Goal: Task Accomplishment & Management: Use online tool/utility

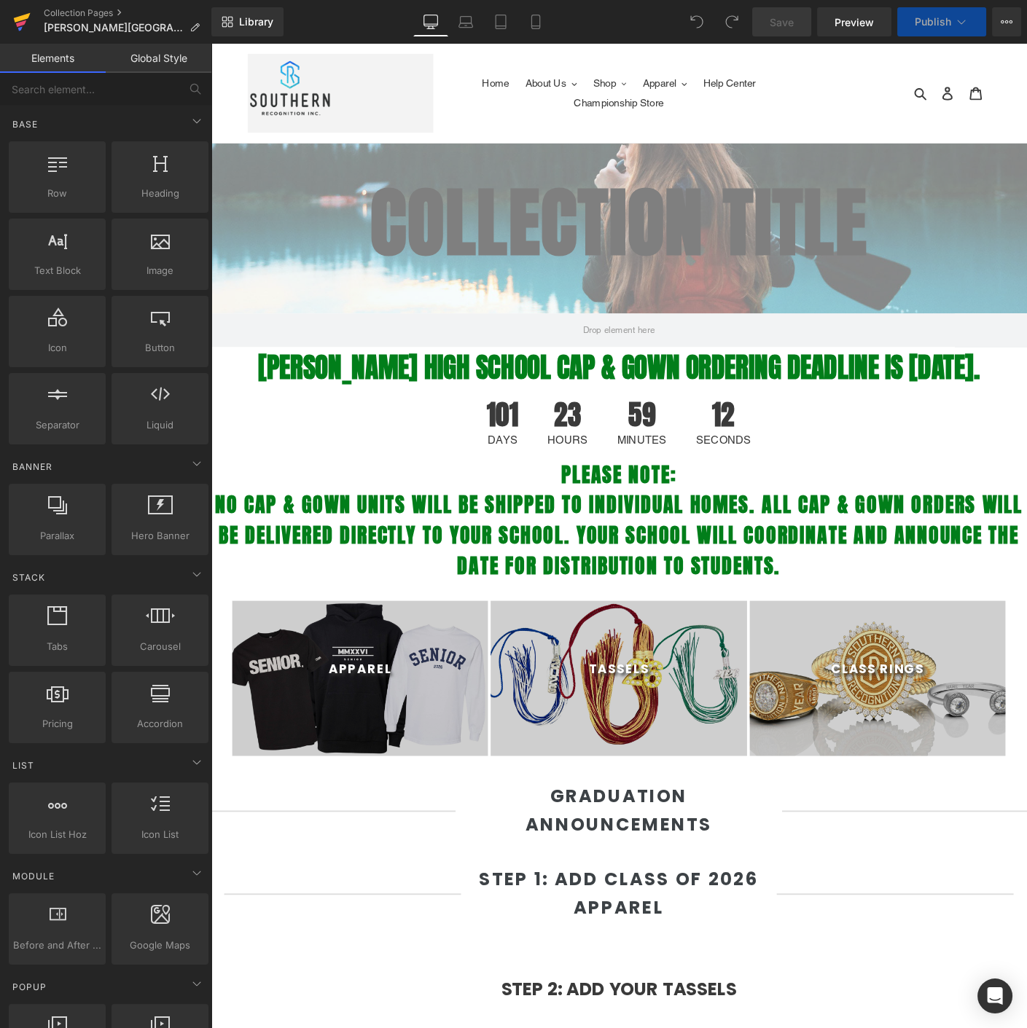
click at [18, 17] on icon at bounding box center [22, 17] width 17 height 9
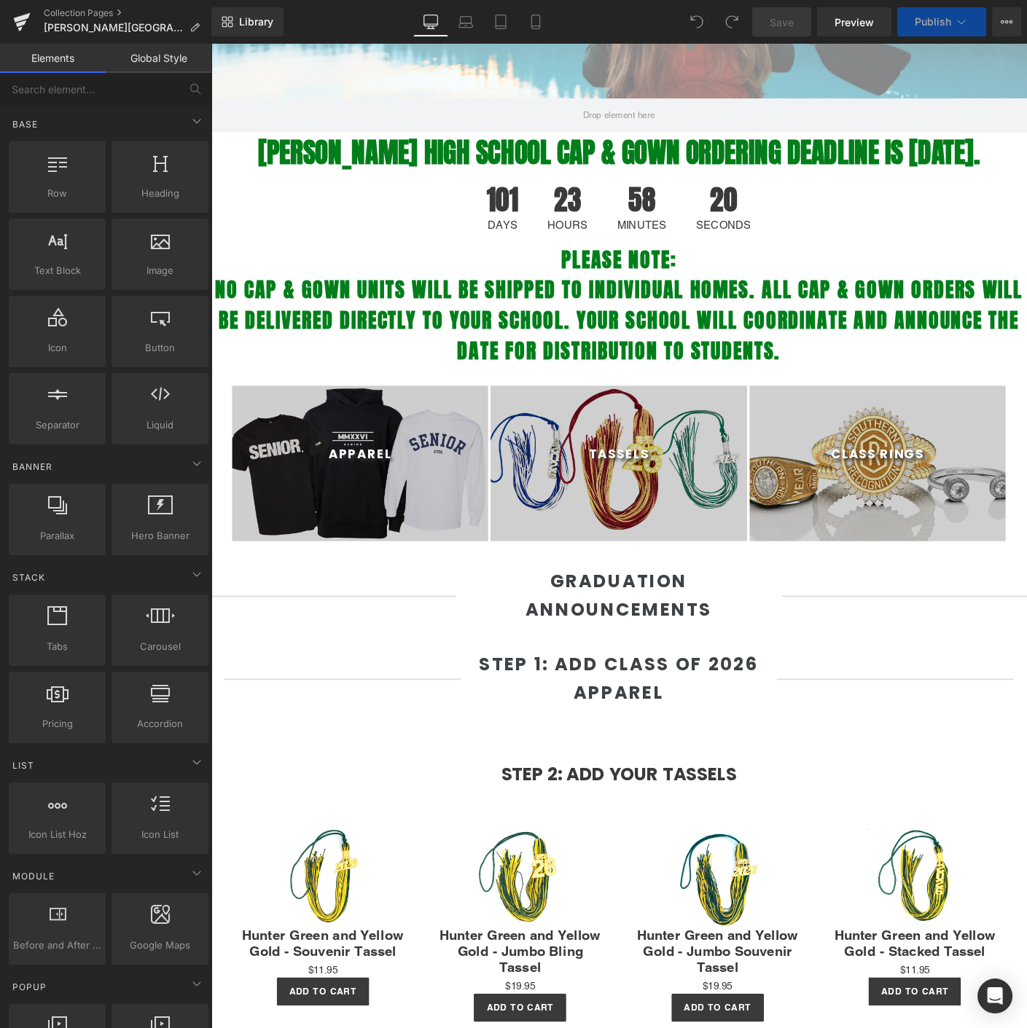
scroll to position [243, 0]
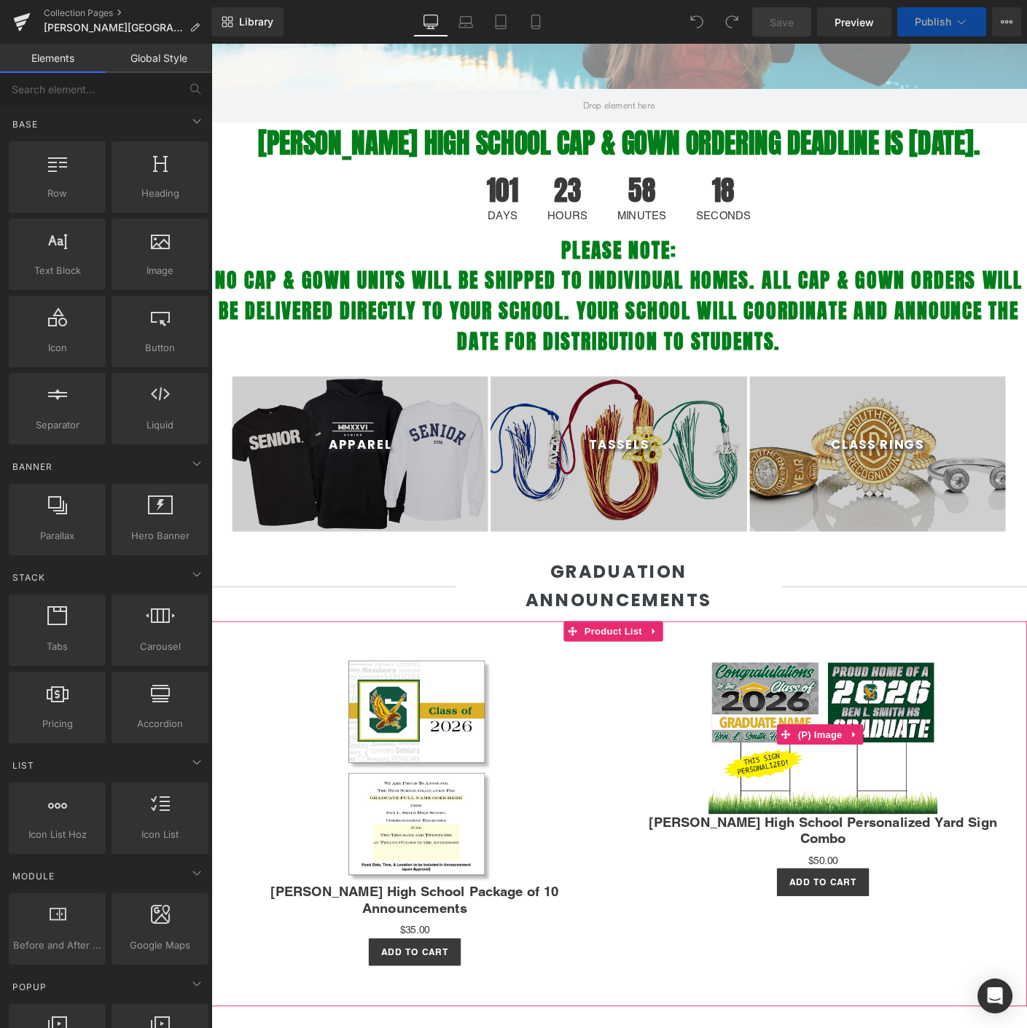
select select "M"
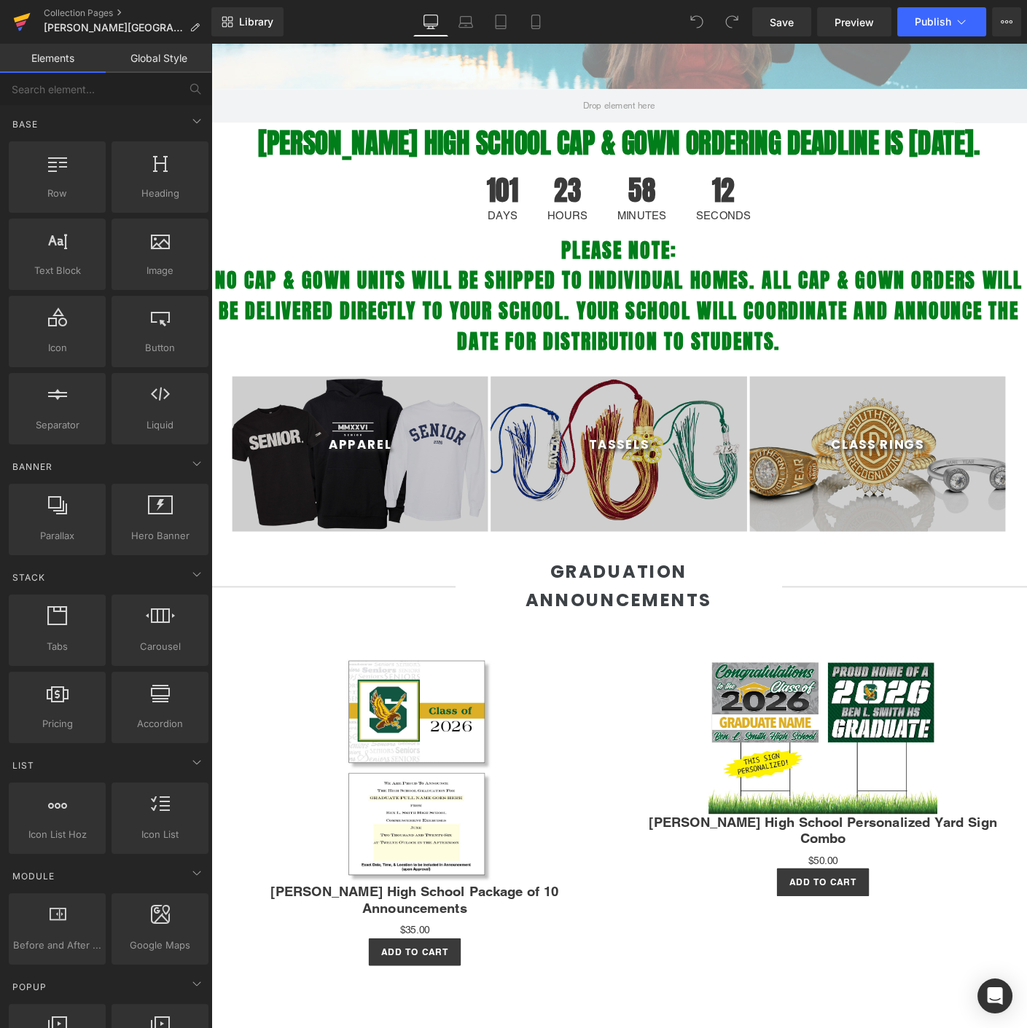
click at [11, 26] on link at bounding box center [22, 22] width 44 height 44
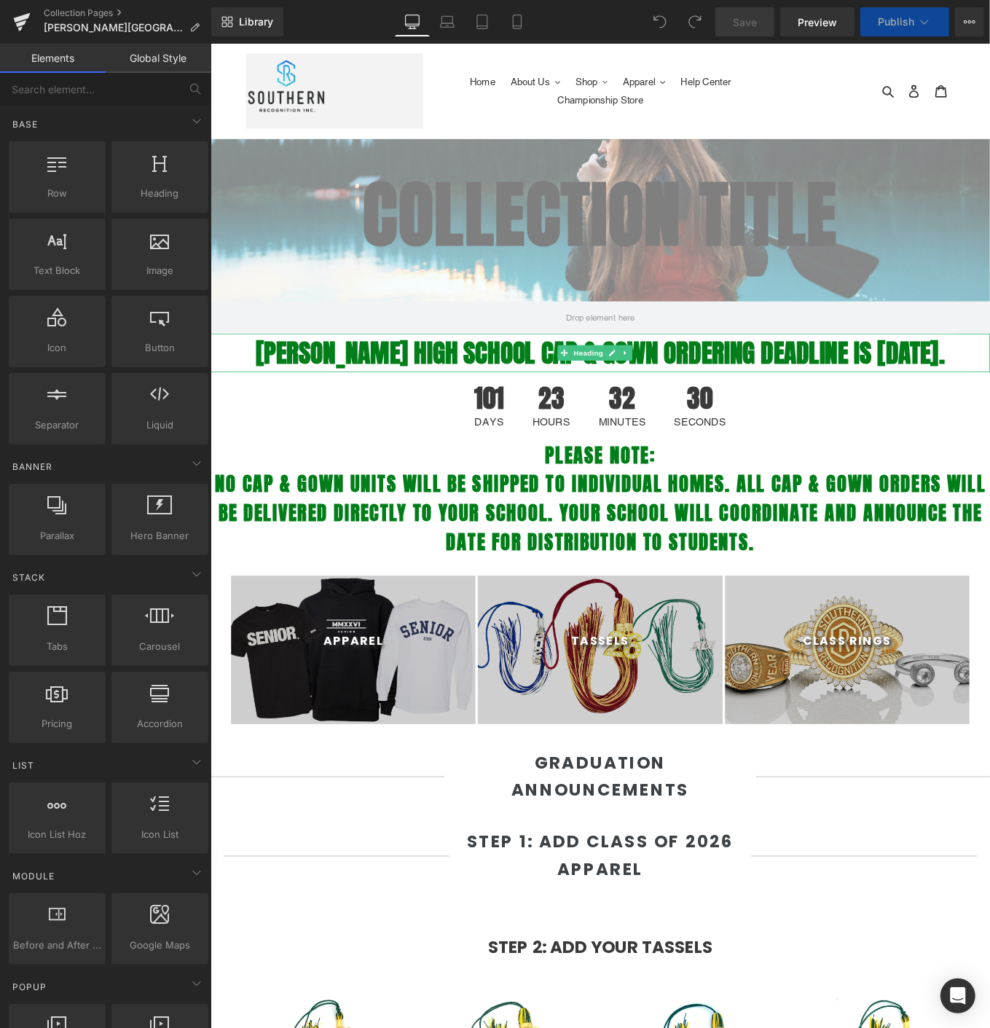
click at [303, 387] on strong "[PERSON_NAME] High School CAP & GOWN ORDERING DEADLINE IS [DATE]." at bounding box center [651, 393] width 780 height 44
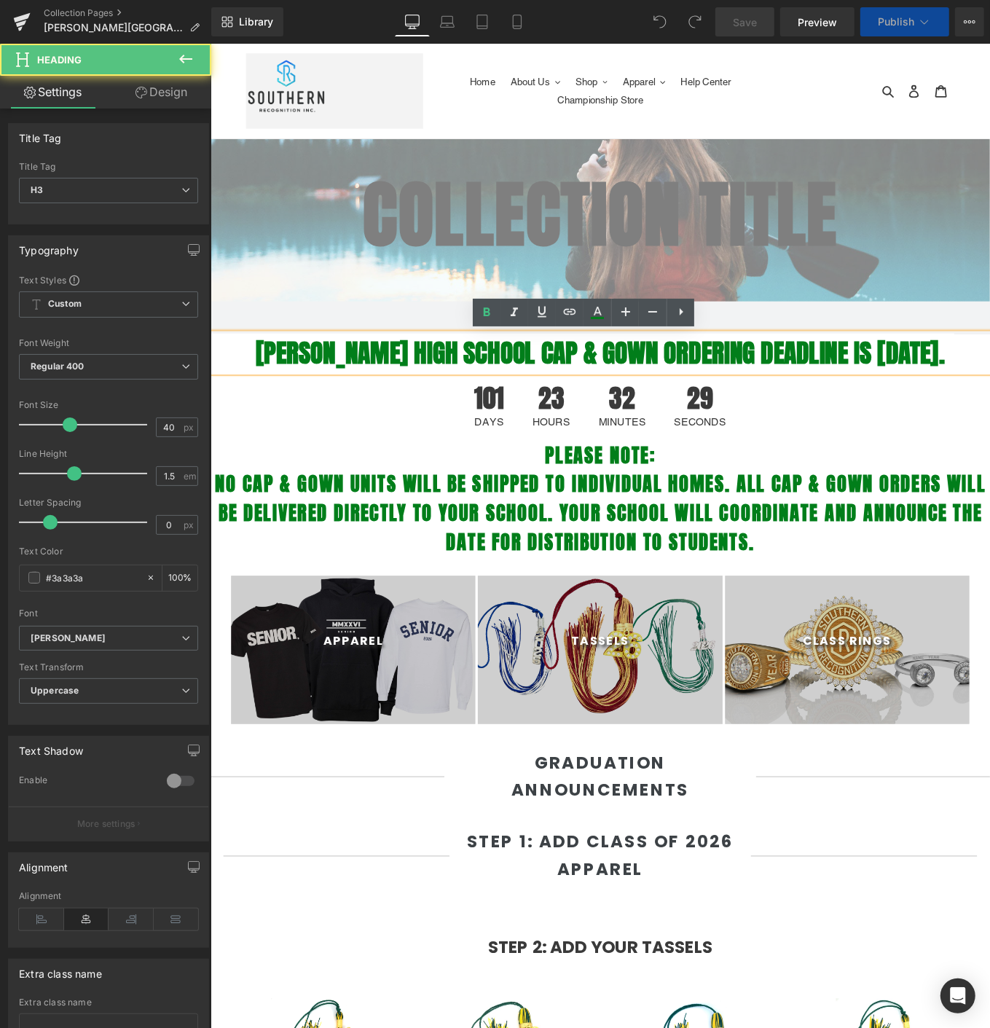
click at [303, 387] on strong "[PERSON_NAME] High School CAP & GOWN ORDERING DEADLINE IS [DATE]." at bounding box center [651, 393] width 780 height 44
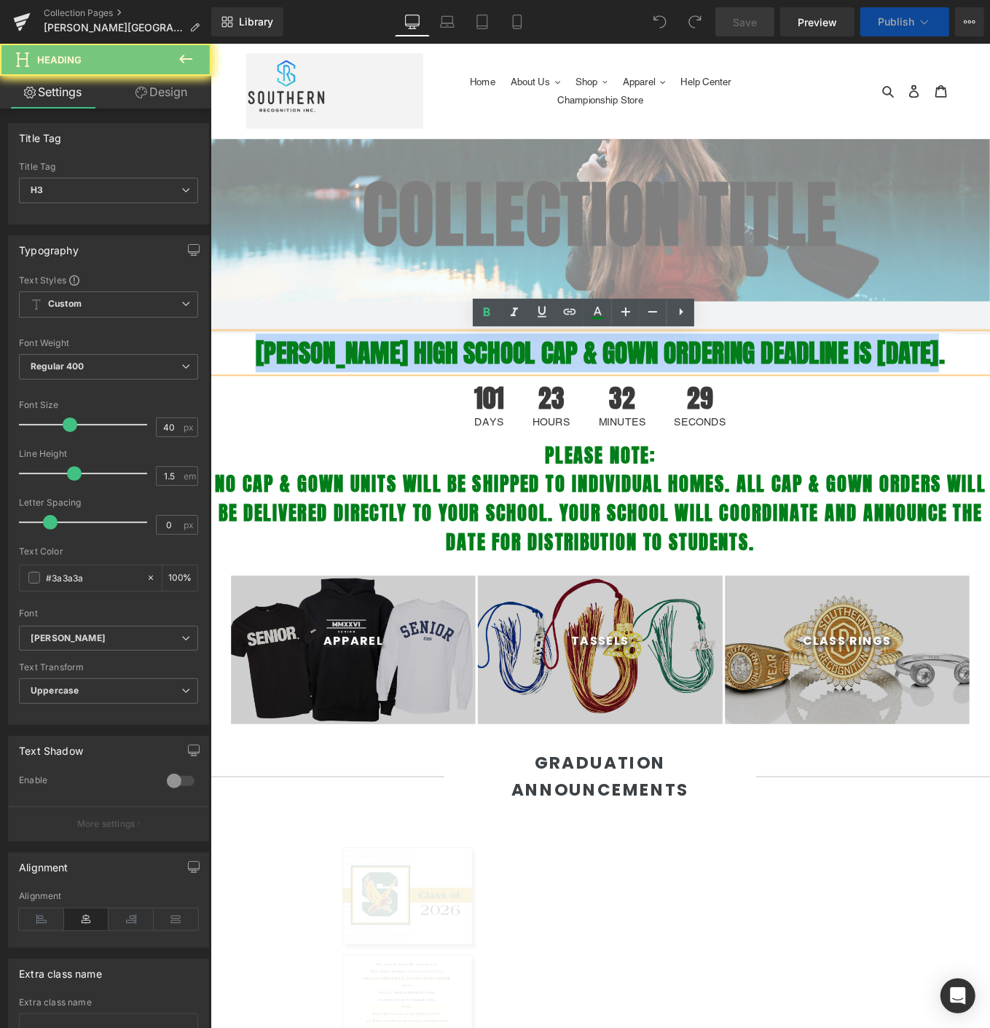
click at [303, 387] on strong "[PERSON_NAME] High School CAP & GOWN ORDERING DEADLINE IS [DATE]." at bounding box center [651, 393] width 780 height 44
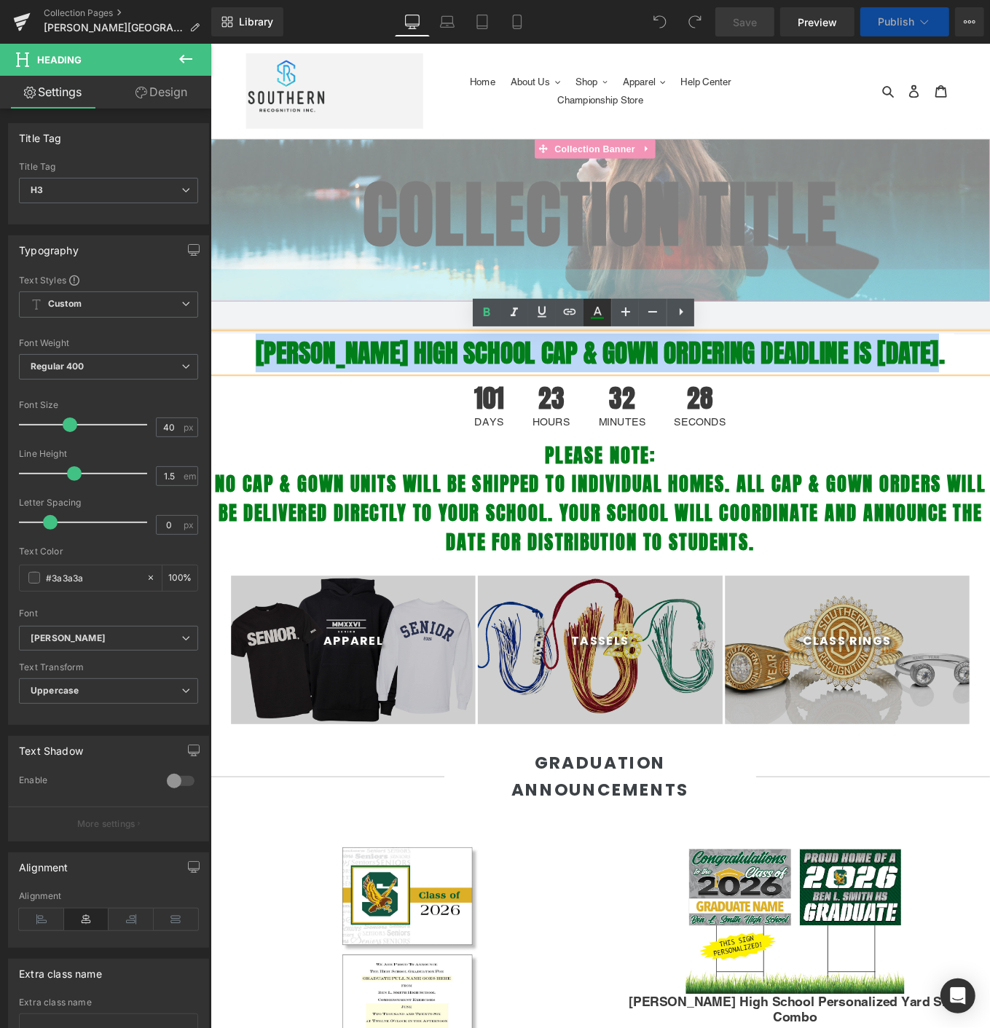
select select "M"
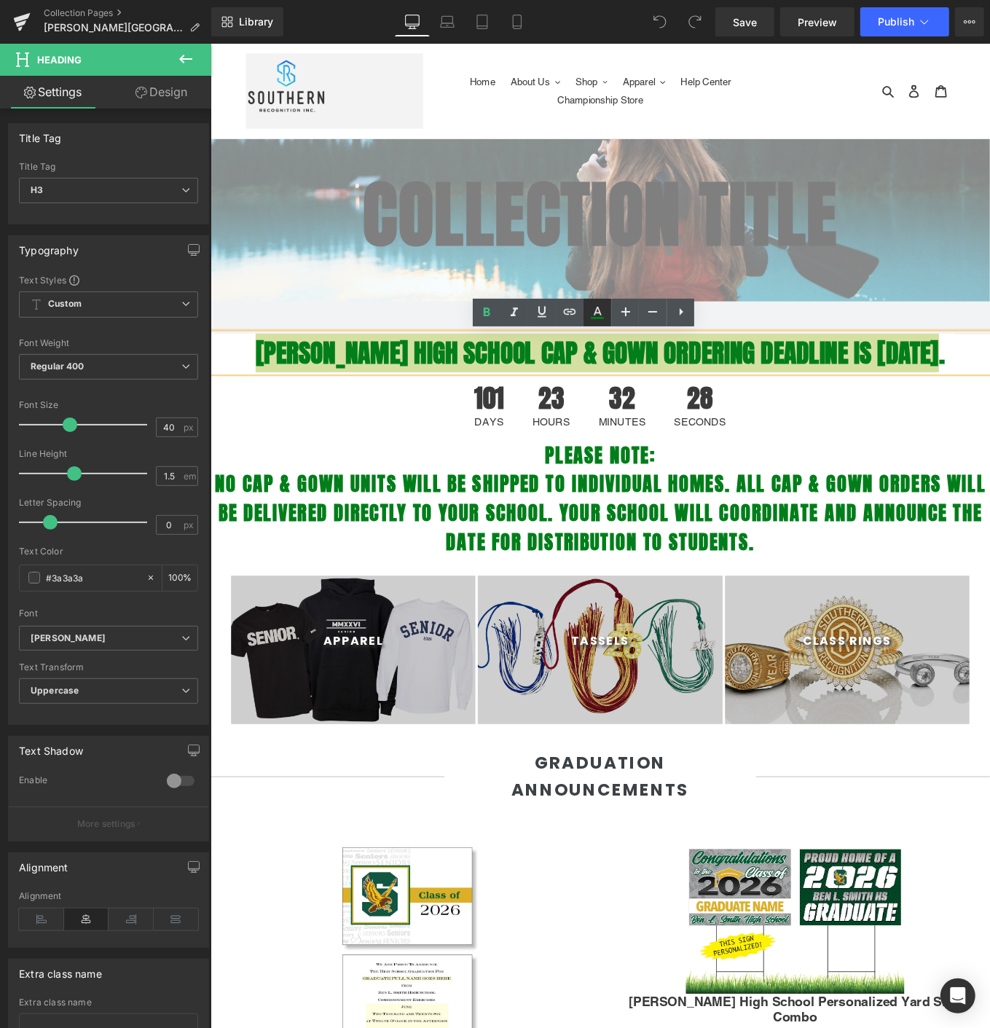
click at [599, 307] on icon at bounding box center [597, 312] width 17 height 17
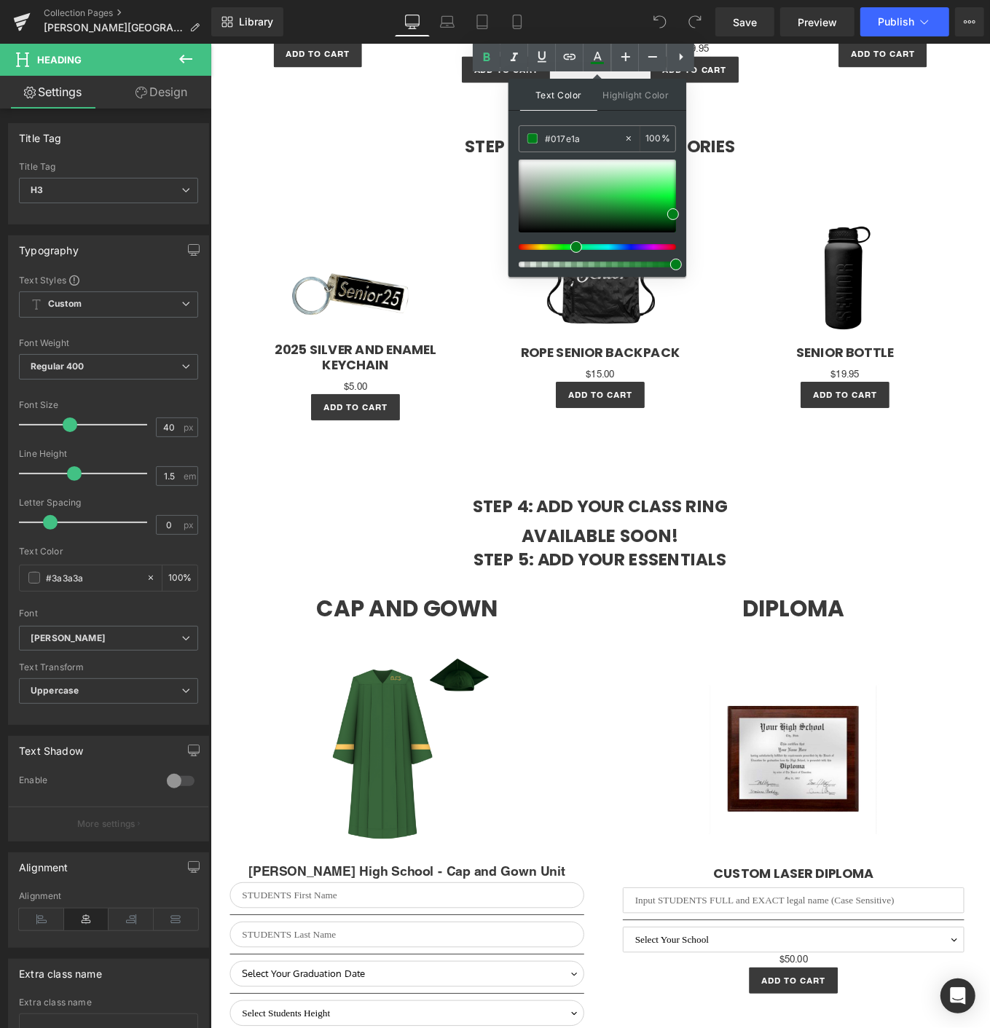
scroll to position [2591, 0]
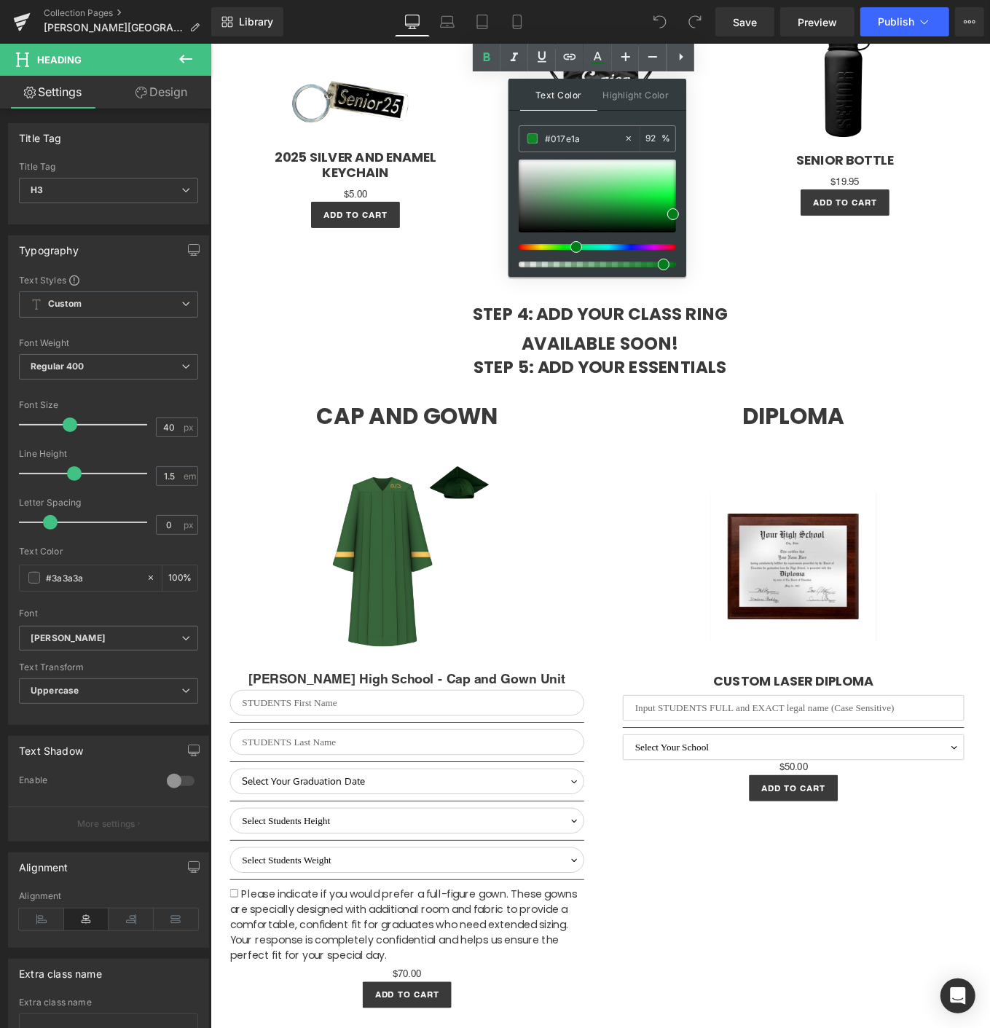
drag, startPoint x: 672, startPoint y: 265, endPoint x: 654, endPoint y: 265, distance: 17.5
click at [654, 265] on div at bounding box center [591, 265] width 157 height 6
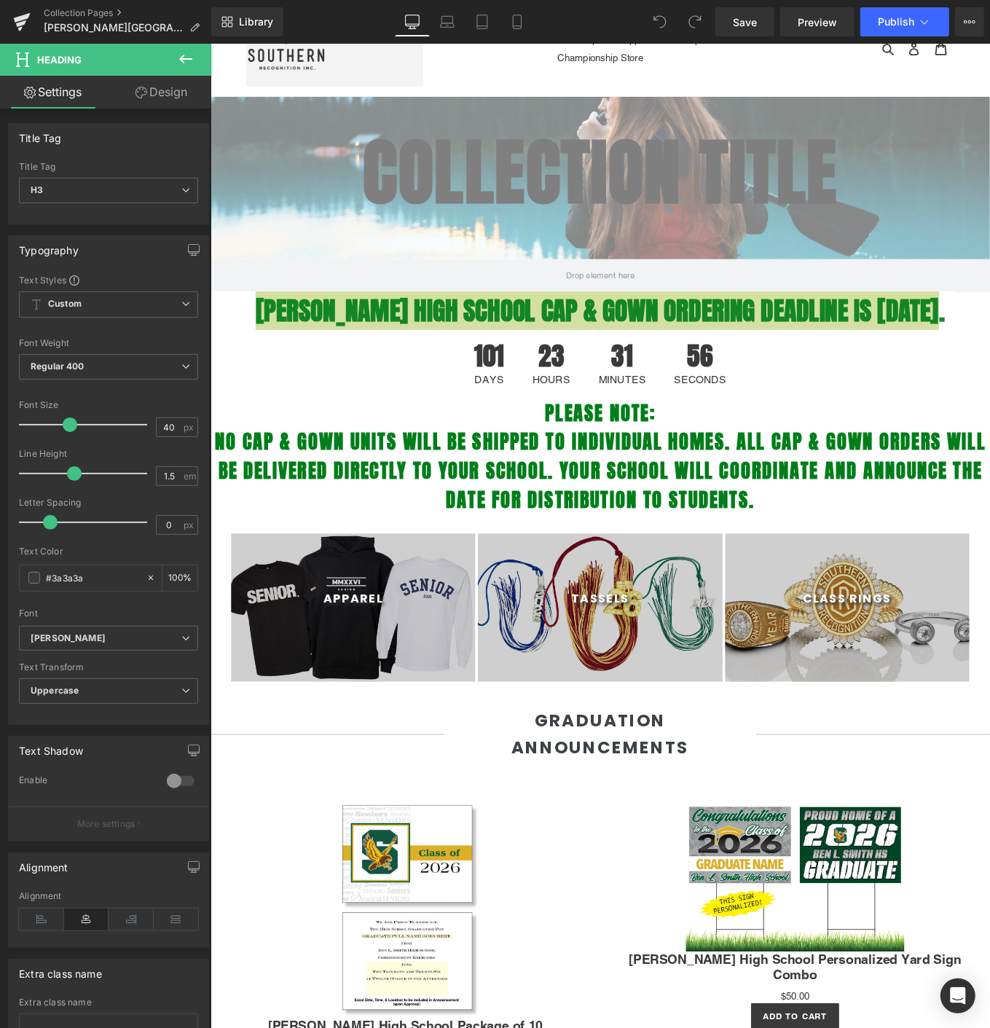
scroll to position [0, 0]
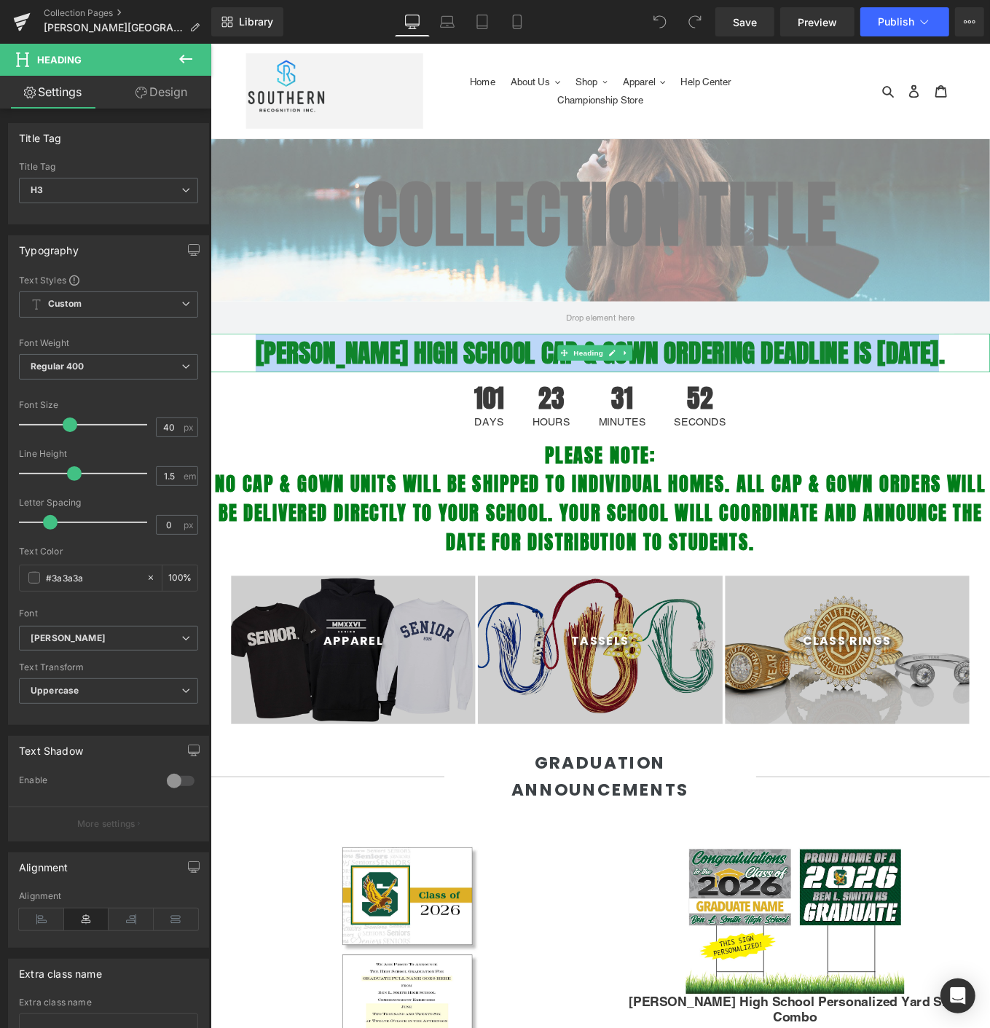
click at [548, 394] on strong "[PERSON_NAME] High School CAP & GOWN ORDERING DEADLINE IS [DATE]." at bounding box center [651, 393] width 780 height 44
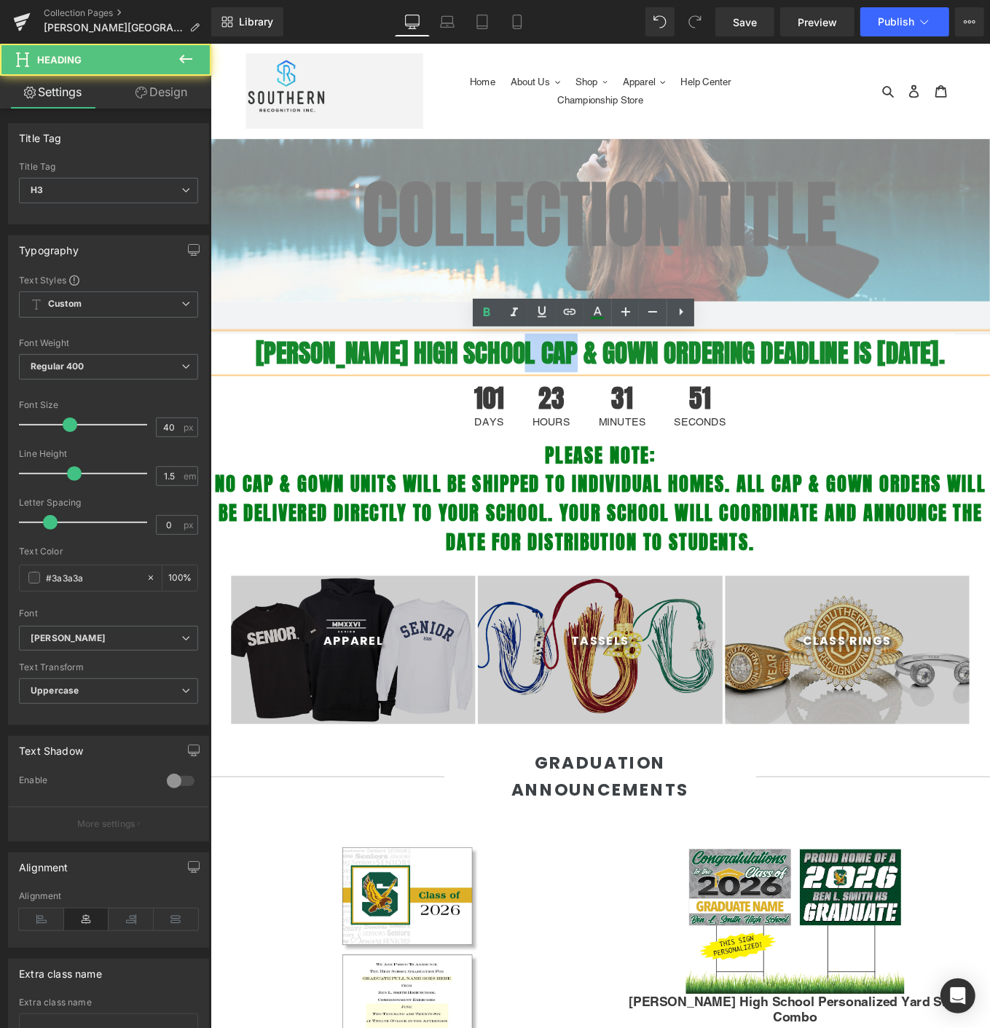
click at [548, 394] on strong "[PERSON_NAME] High School CAP & GOWN ORDERING DEADLINE IS [DATE]." at bounding box center [651, 393] width 780 height 44
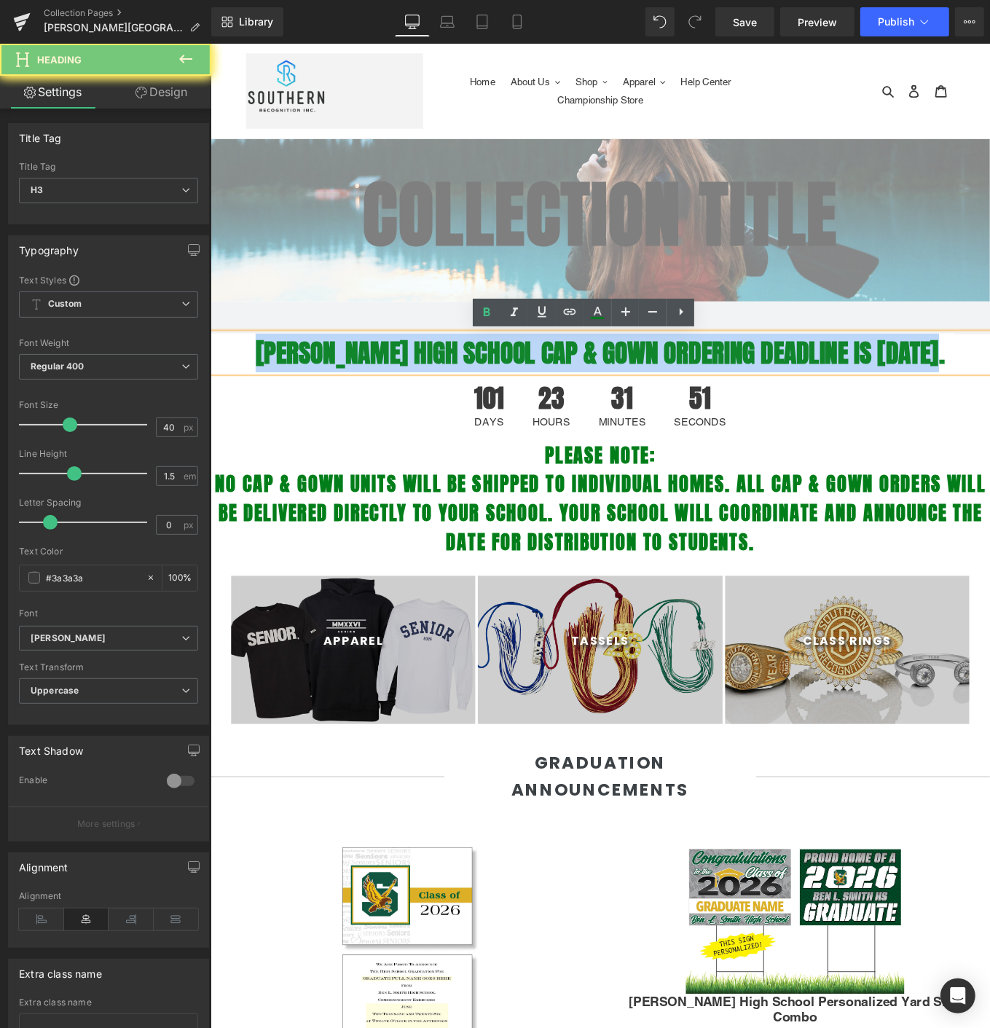
click at [548, 394] on strong "[PERSON_NAME] High School CAP & GOWN ORDERING DEADLINE IS [DATE]." at bounding box center [651, 393] width 780 height 44
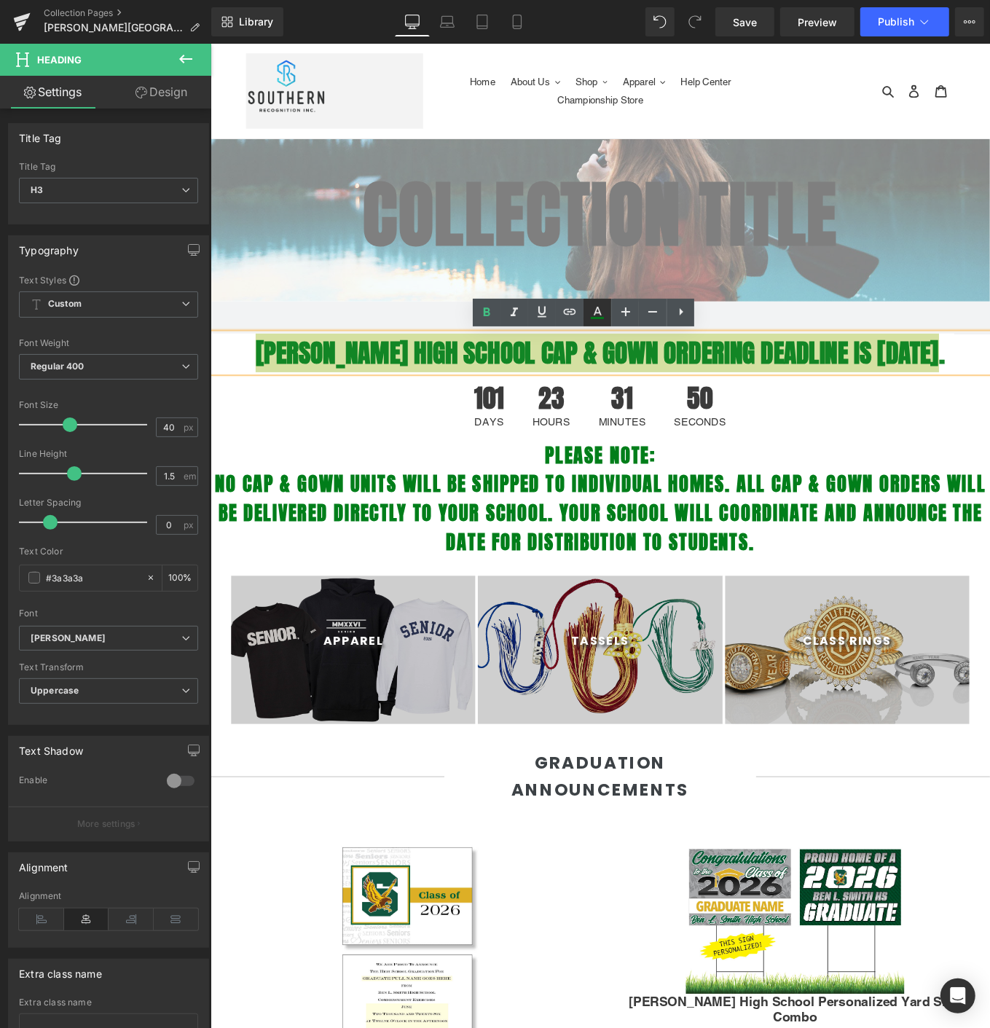
click at [597, 317] on icon at bounding box center [597, 318] width 13 height 2
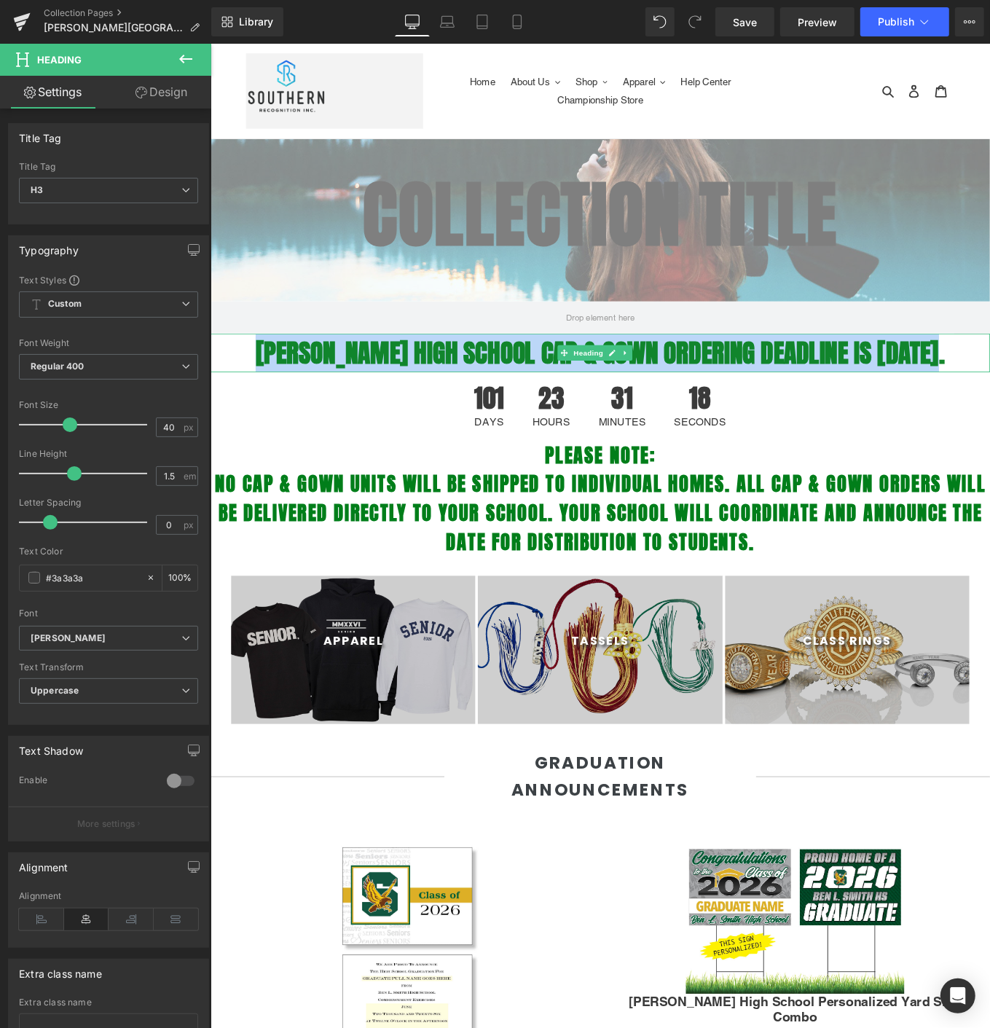
click at [782, 391] on strong "[PERSON_NAME] High School CAP & GOWN ORDERING DEADLINE IS [DATE]." at bounding box center [651, 393] width 780 height 44
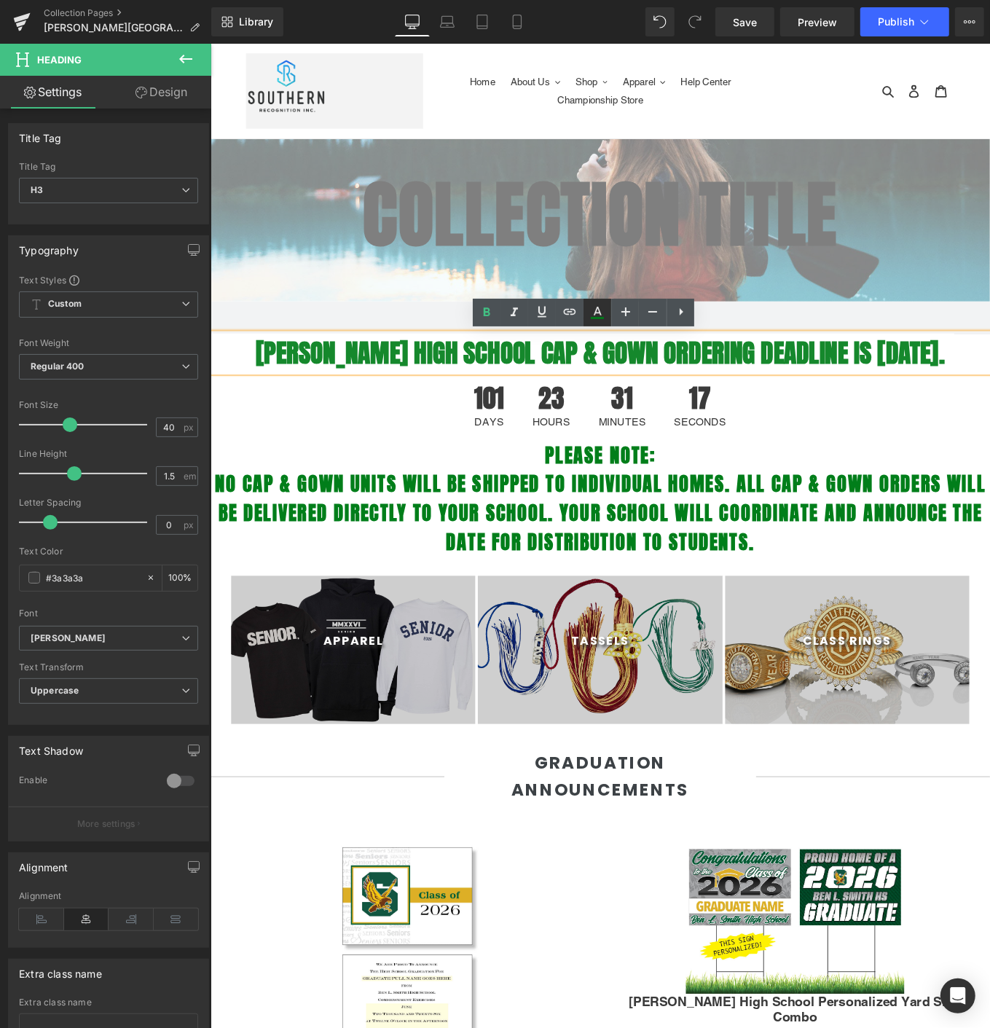
click at [603, 312] on icon at bounding box center [597, 312] width 17 height 17
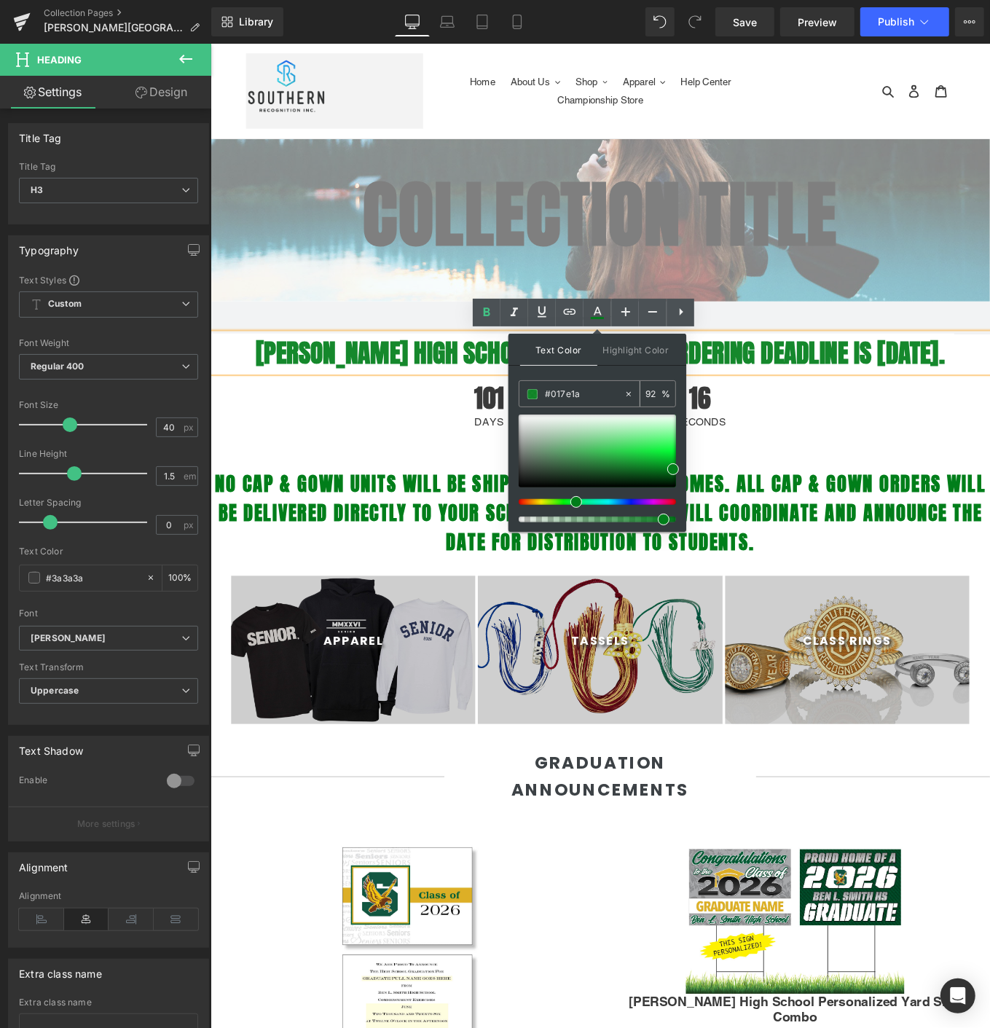
click at [552, 390] on input "#017e1a" at bounding box center [584, 394] width 79 height 16
paste input "3a663c"
type input "#3a663c"
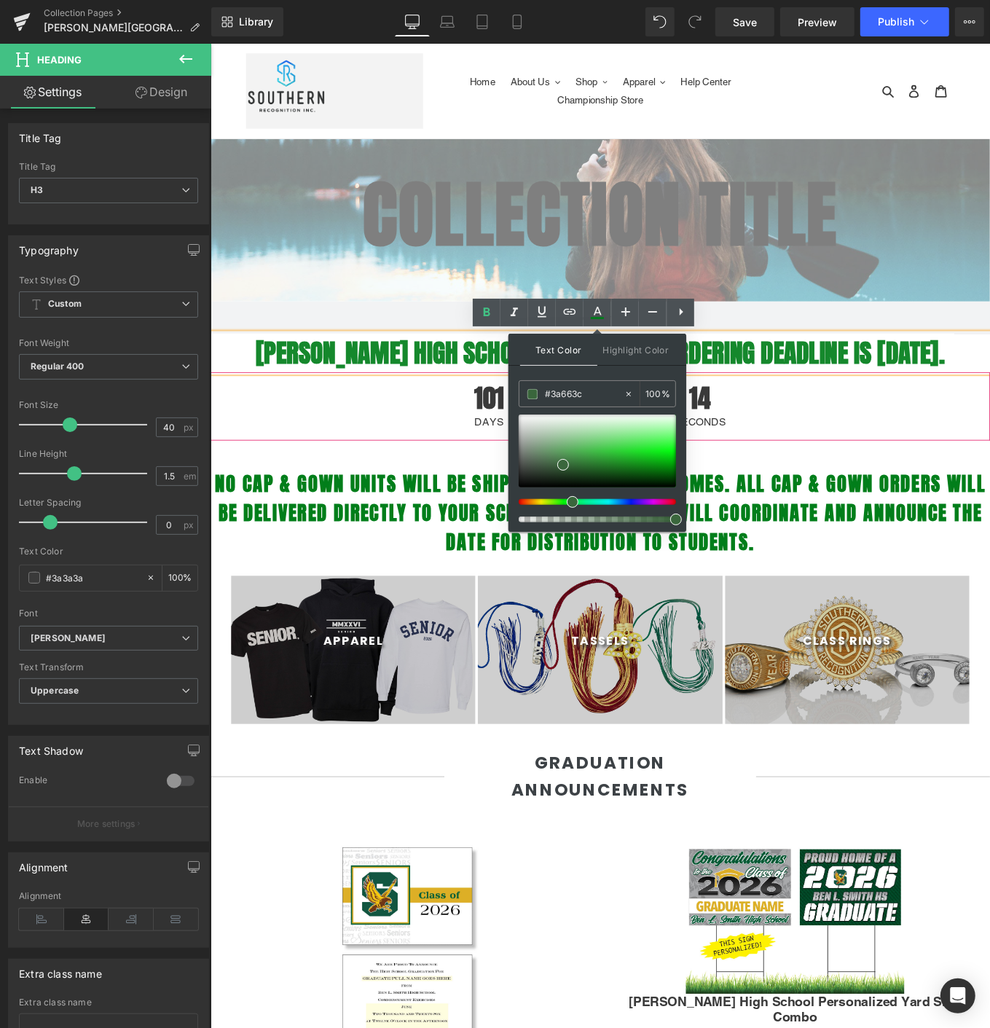
click at [861, 450] on div "101 Days 23 Hours 31 Minutes 14 Seconds" at bounding box center [651, 453] width 882 height 77
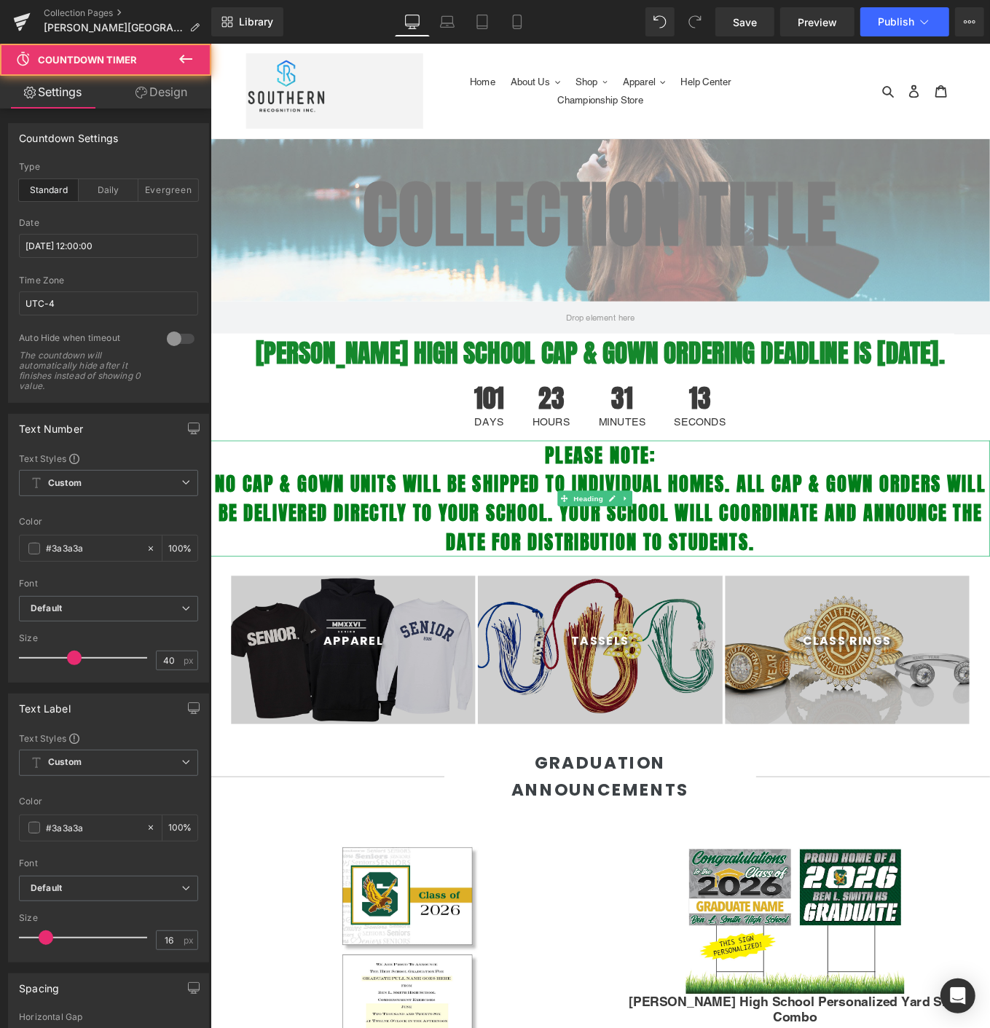
click at [629, 582] on b "No Cap & Gown units will be shipped to individual homes. All Cap & Gown orders …" at bounding box center [651, 574] width 872 height 98
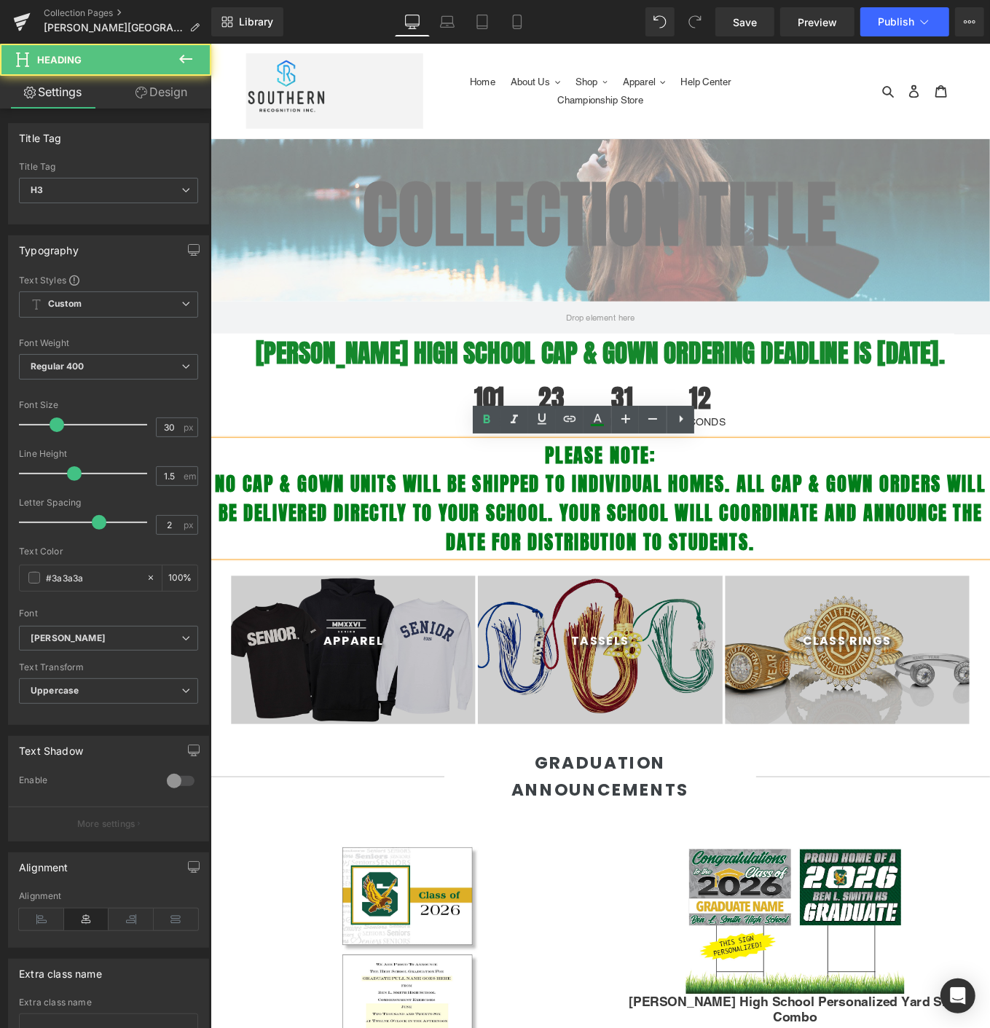
click at [629, 581] on b "No Cap & Gown units will be shipped to individual homes. All Cap & Gown orders …" at bounding box center [651, 574] width 872 height 98
click at [630, 581] on b "No Cap & Gown units will be shipped to individual homes. All Cap & Gown orders …" at bounding box center [651, 574] width 872 height 98
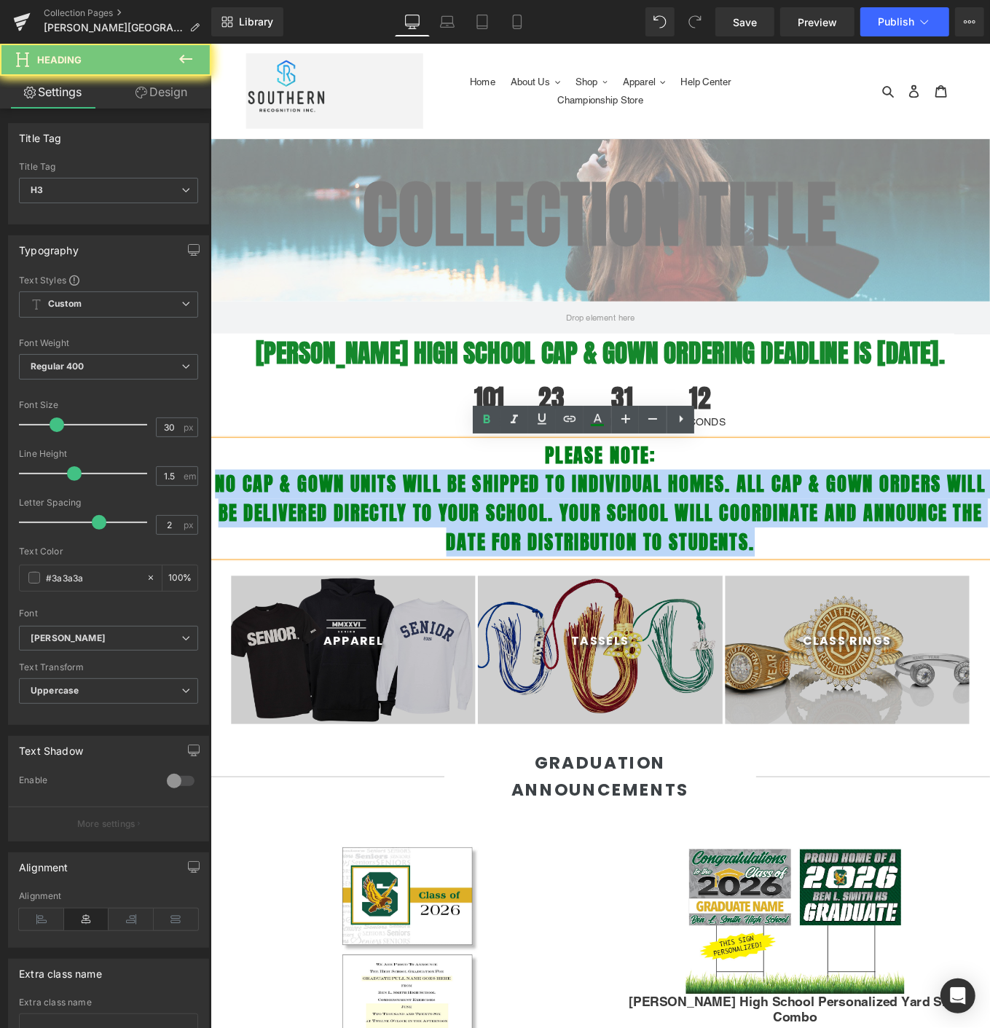
click at [630, 581] on b "No Cap & Gown units will be shipped to individual homes. All Cap & Gown orders …" at bounding box center [651, 574] width 872 height 98
click at [633, 581] on b "No Cap & Gown units will be shipped to individual homes. All Cap & Gown orders …" at bounding box center [651, 574] width 872 height 98
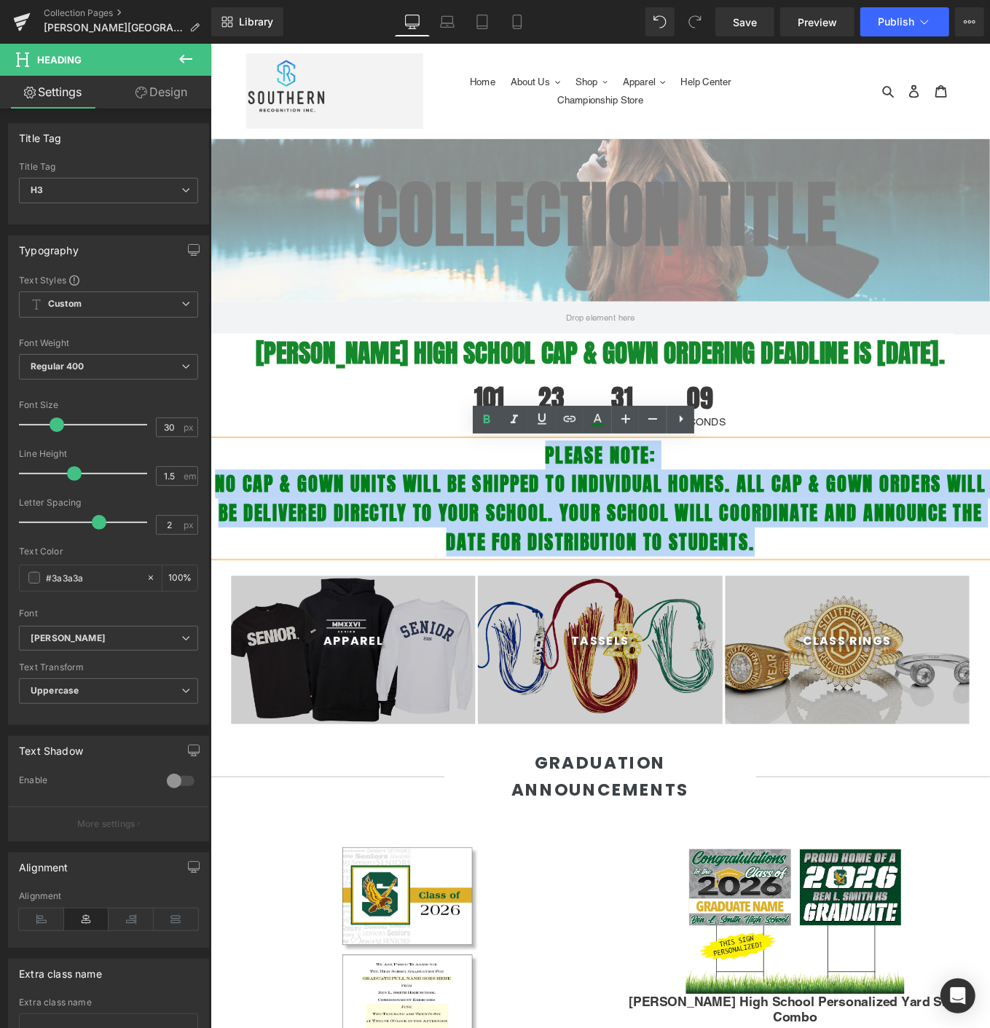
drag, startPoint x: 854, startPoint y: 611, endPoint x: 764, endPoint y: 471, distance: 166.2
click at [564, 495] on div "Please note: No Cap & Gown units will be shipped to individual homes. All Cap &…" at bounding box center [651, 557] width 882 height 131
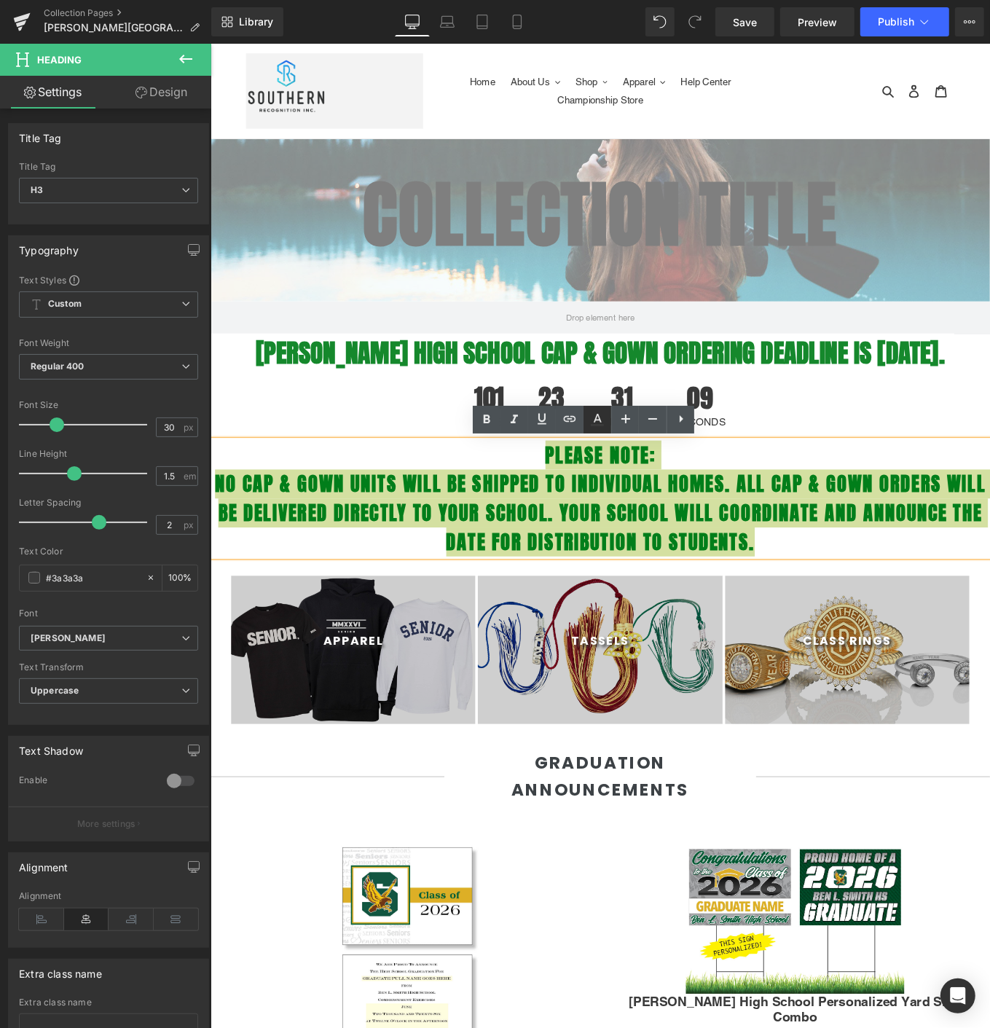
click at [603, 421] on icon at bounding box center [597, 419] width 17 height 17
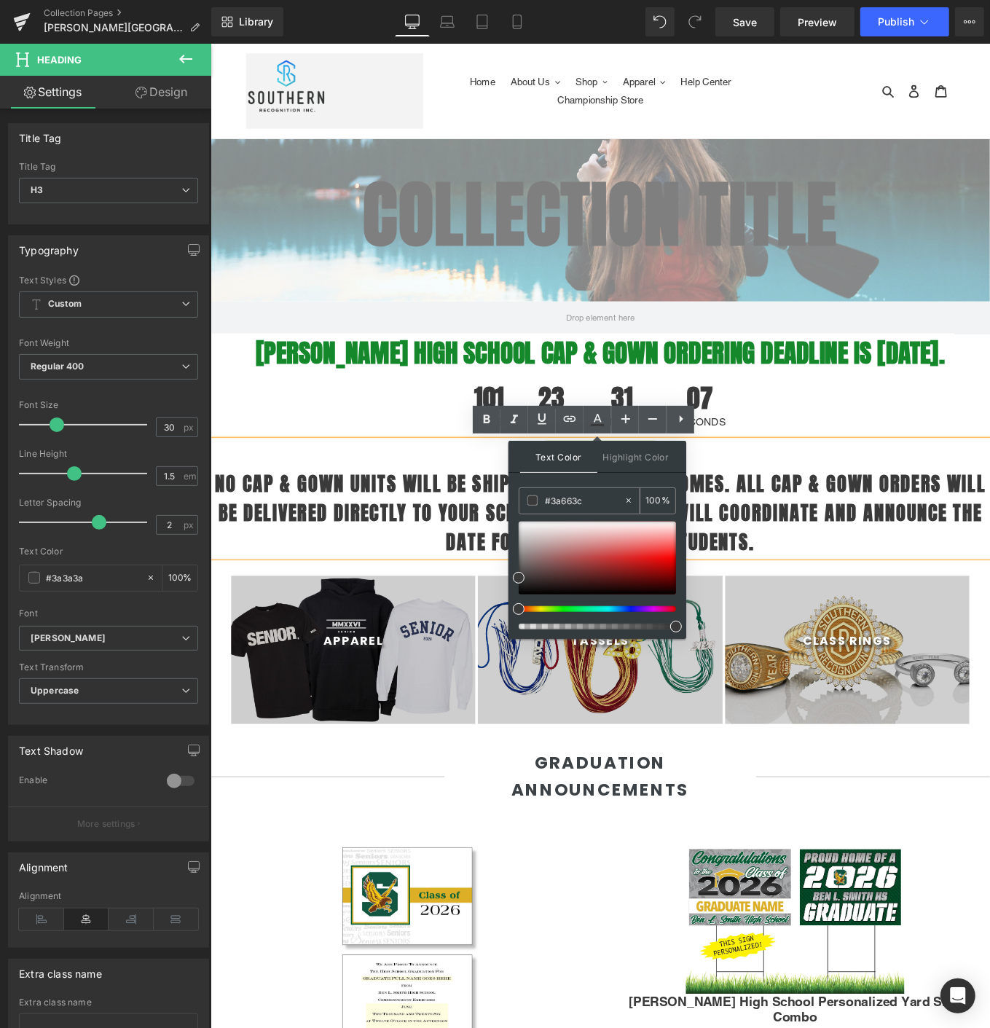
click at [592, 508] on input "#3a663c" at bounding box center [584, 501] width 79 height 16
paste input "#3a663c"
click at [557, 503] on input "##3a663c" at bounding box center [584, 501] width 79 height 16
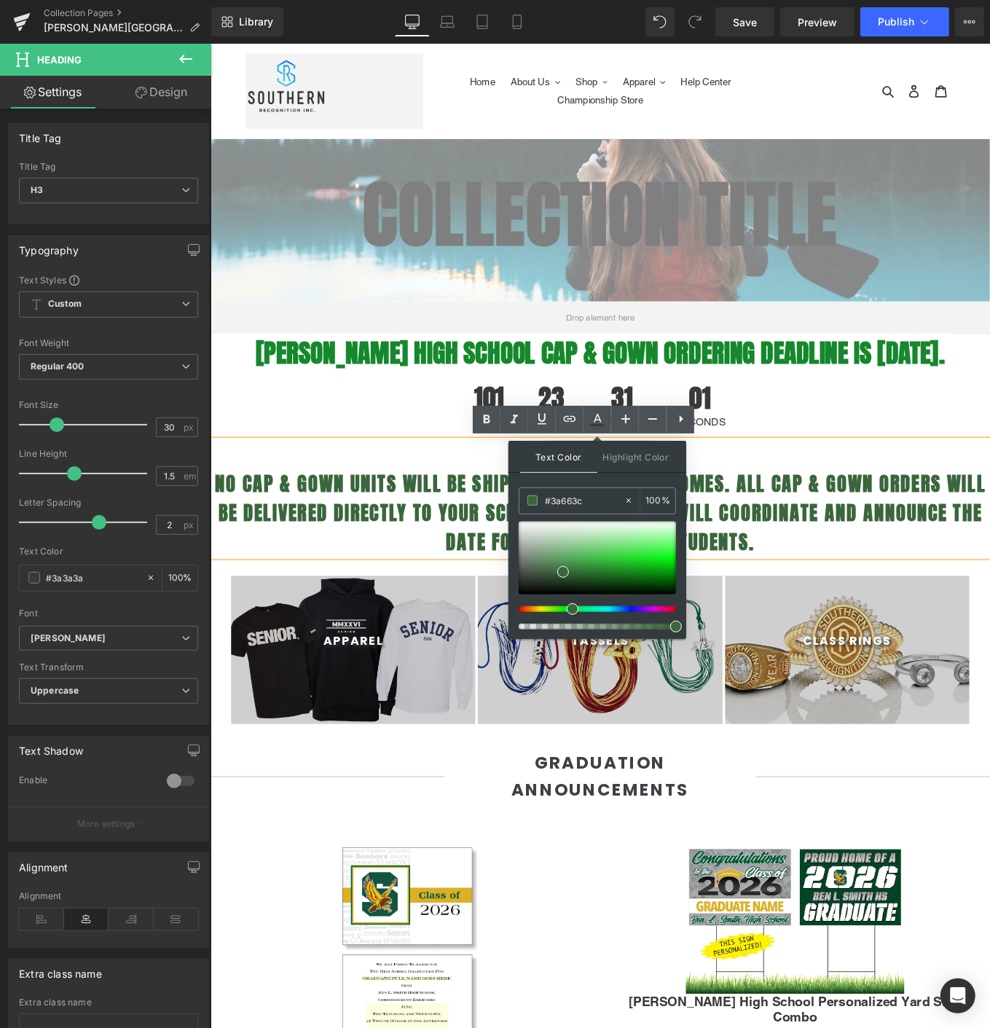
click at [839, 510] on div "Please note: No Cap & Gown units will be shipped to individual homes. All Cap &…" at bounding box center [651, 557] width 882 height 131
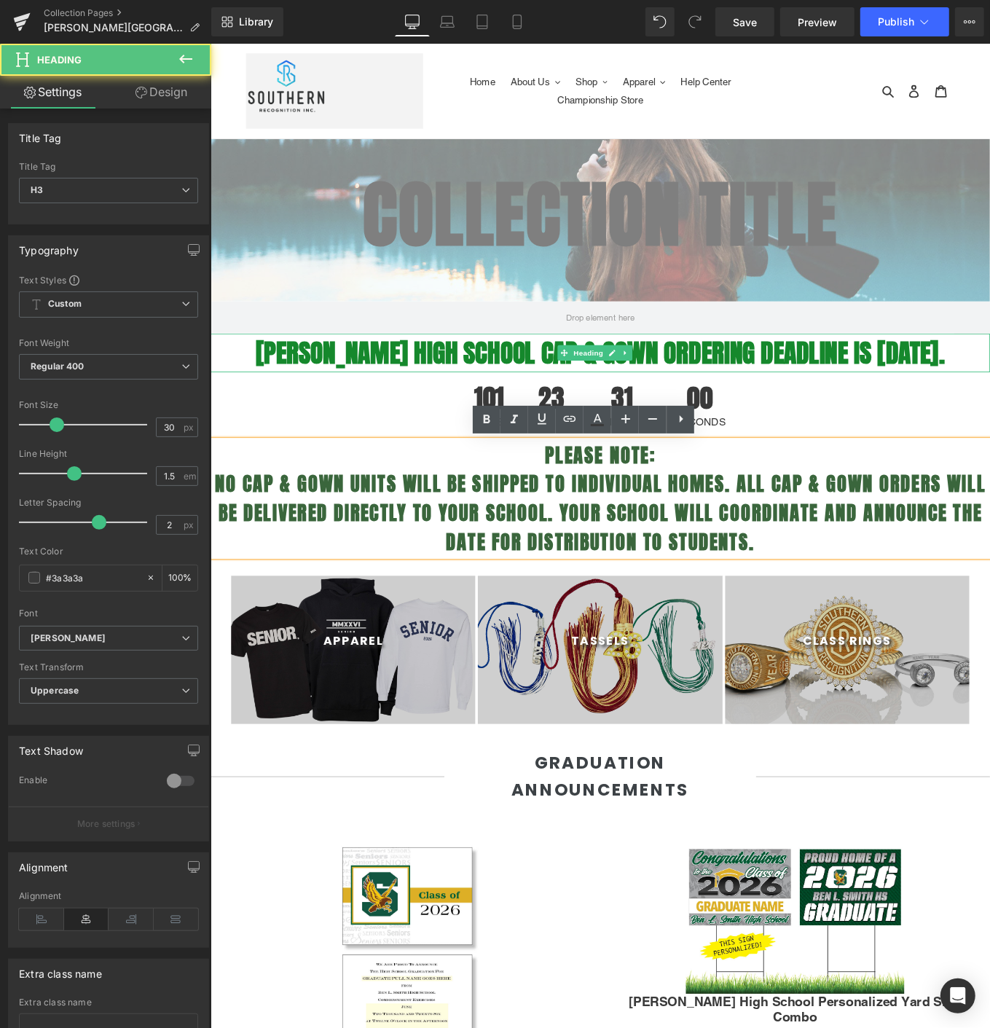
click at [772, 380] on strong "[PERSON_NAME] High School CAP & GOWN ORDERING DEADLINE IS [DATE]." at bounding box center [651, 393] width 780 height 44
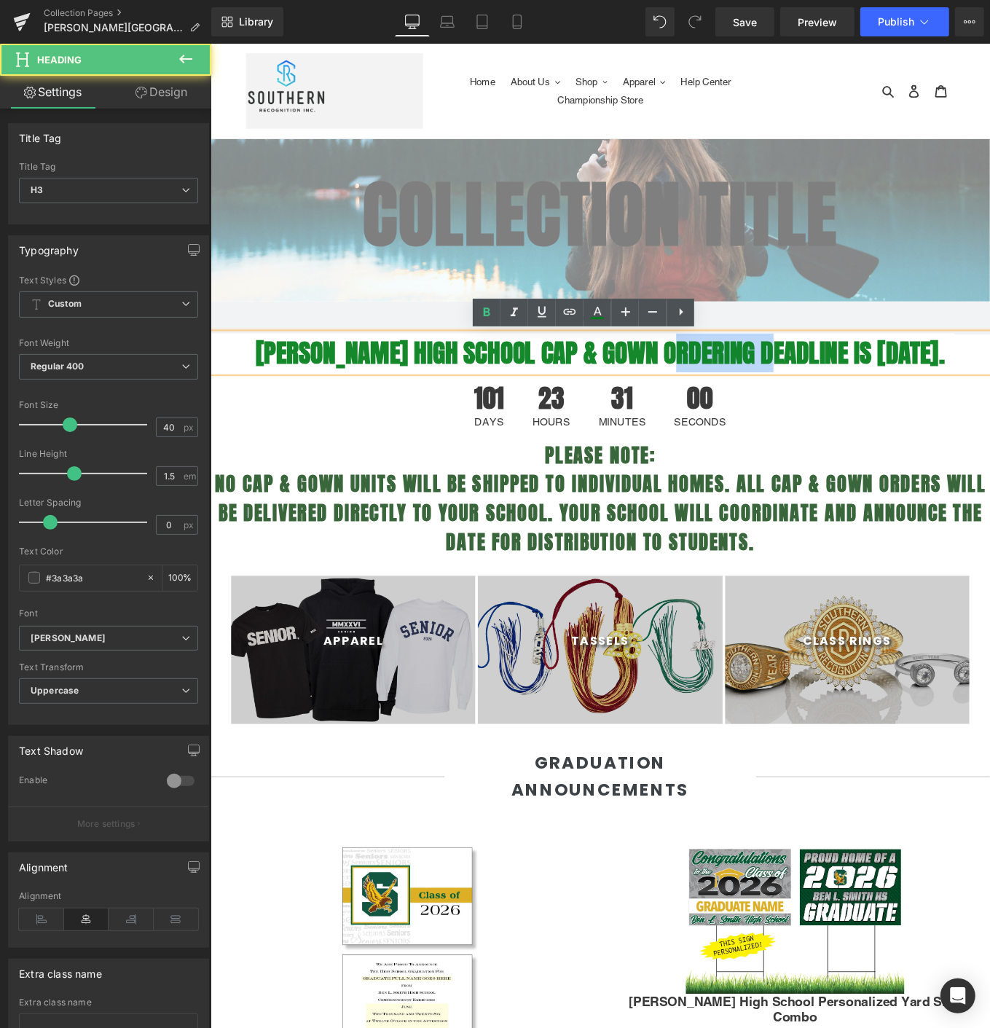
click at [772, 380] on strong "[PERSON_NAME] High School CAP & GOWN ORDERING DEADLINE IS [DATE]." at bounding box center [651, 393] width 780 height 44
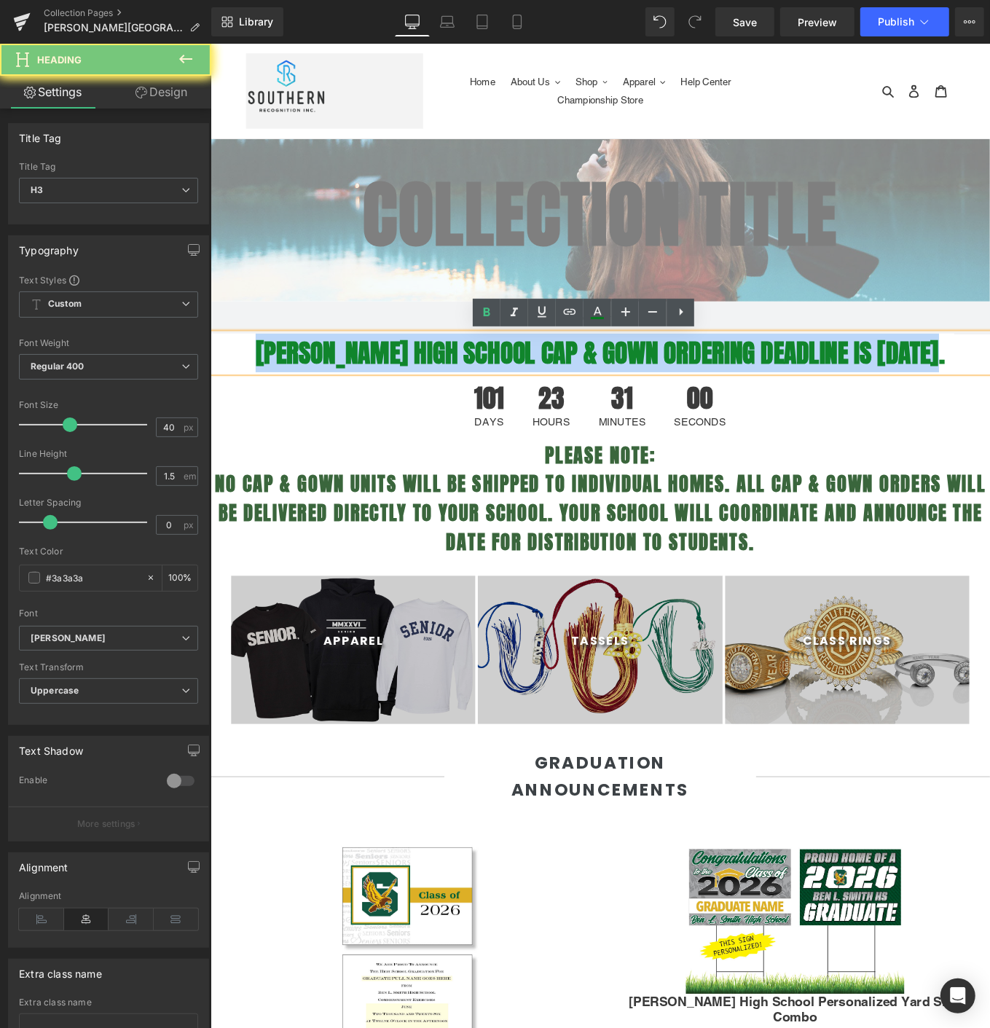
click at [772, 380] on strong "[PERSON_NAME] High School CAP & GOWN ORDERING DEADLINE IS [DATE]." at bounding box center [651, 393] width 780 height 44
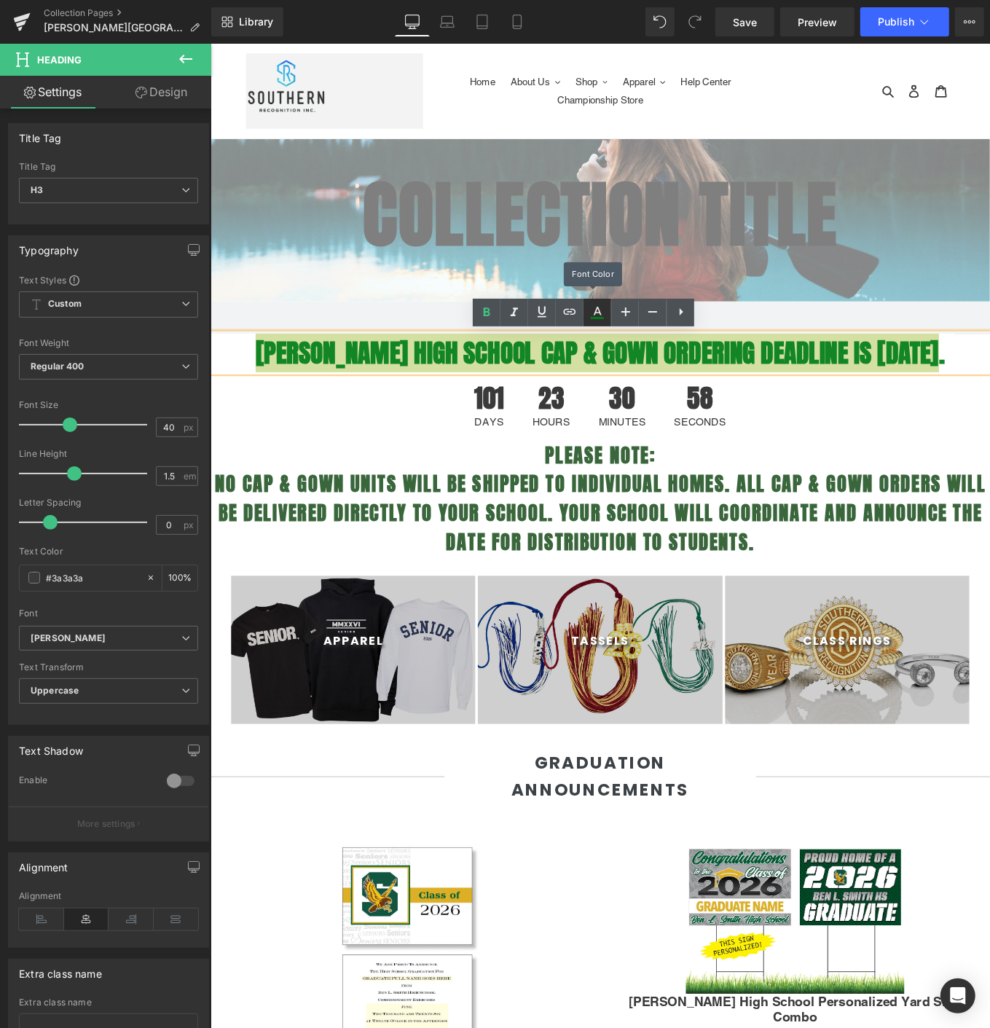
click at [586, 305] on link at bounding box center [598, 313] width 28 height 28
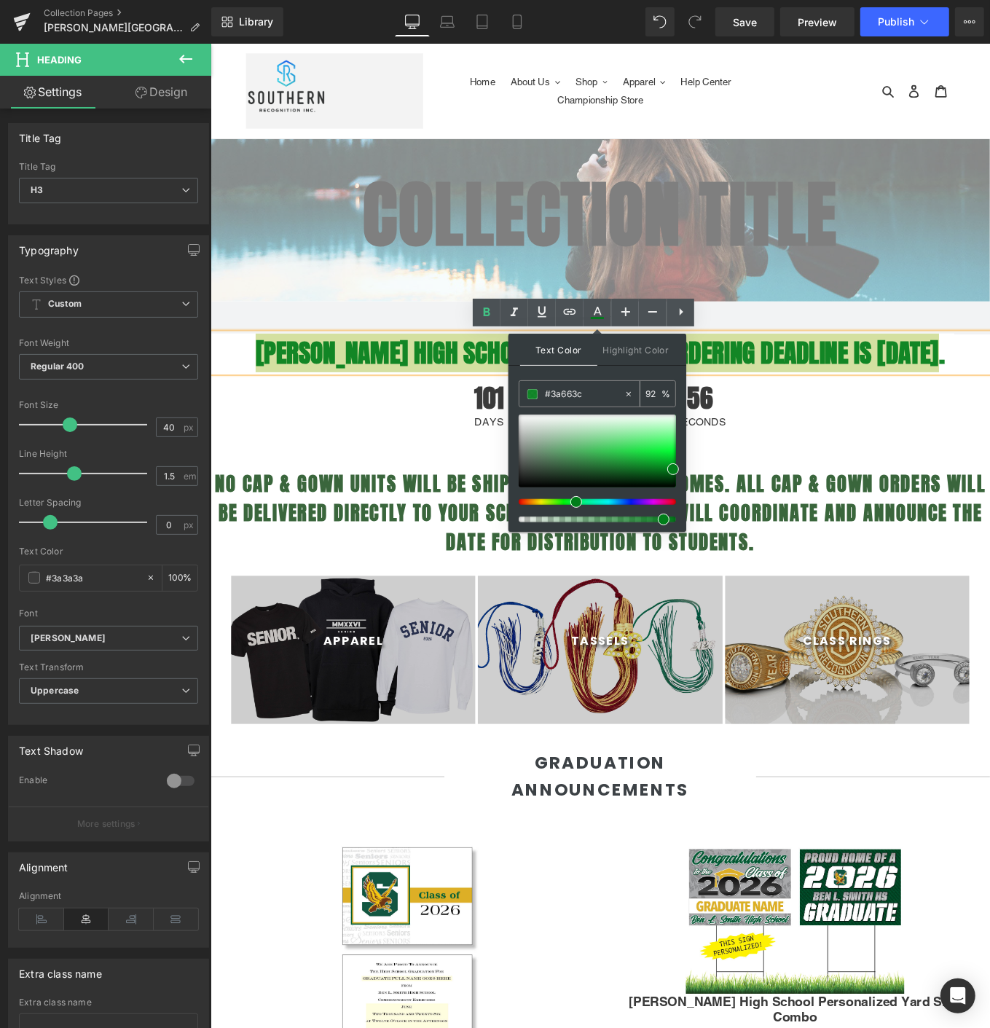
click at [557, 393] on input "#3a663c" at bounding box center [584, 394] width 79 height 16
paste input "3a663c"
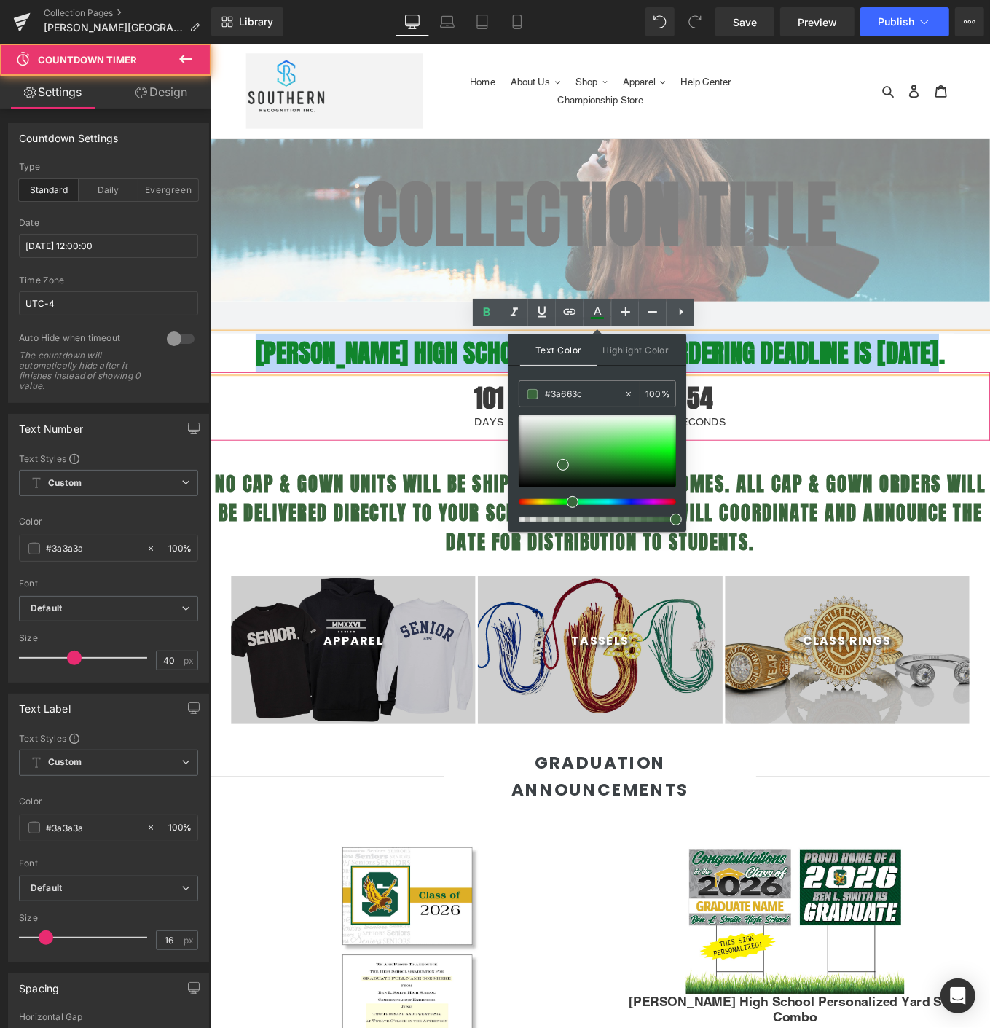
click at [847, 442] on div "101 Days 23 Hours 30 Minutes 54 Seconds" at bounding box center [651, 453] width 882 height 77
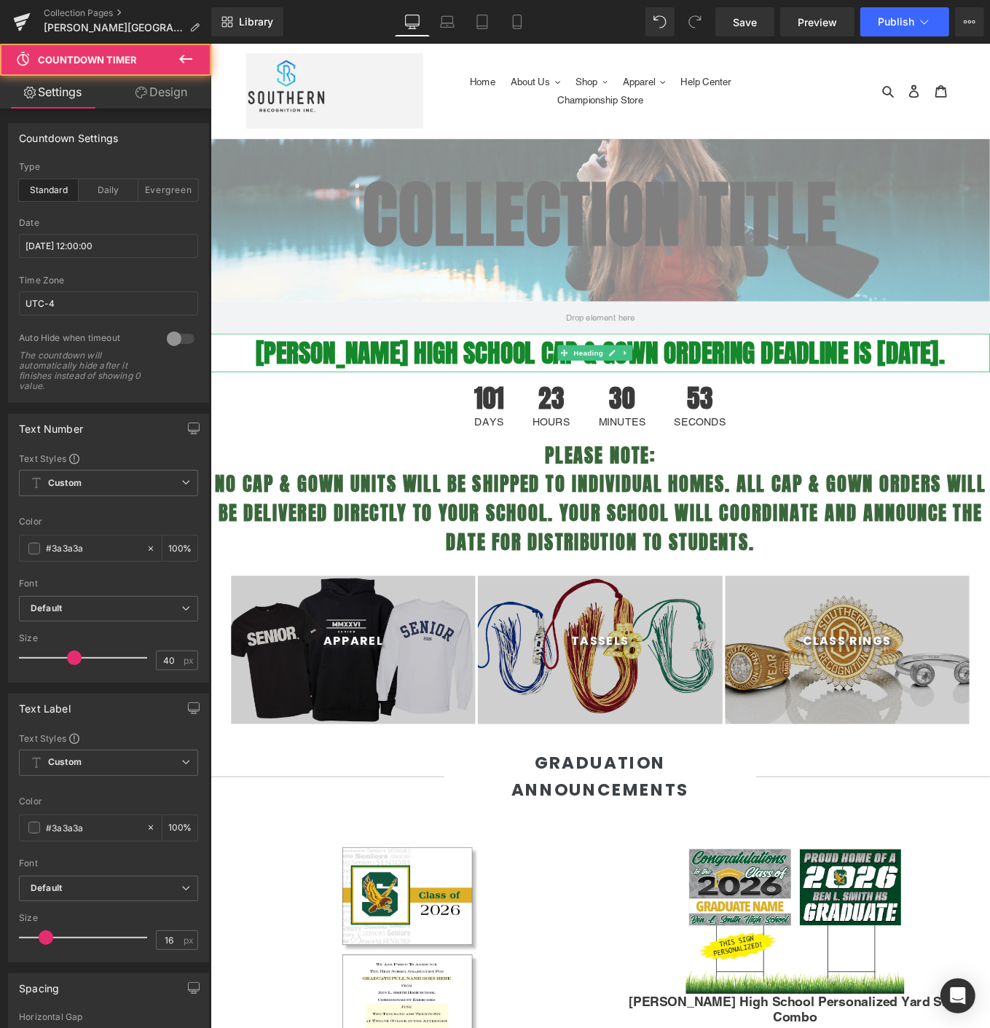
click at [769, 375] on strong "[PERSON_NAME] High School CAP & GOWN ORDERING DEADLINE IS [DATE]." at bounding box center [651, 393] width 780 height 44
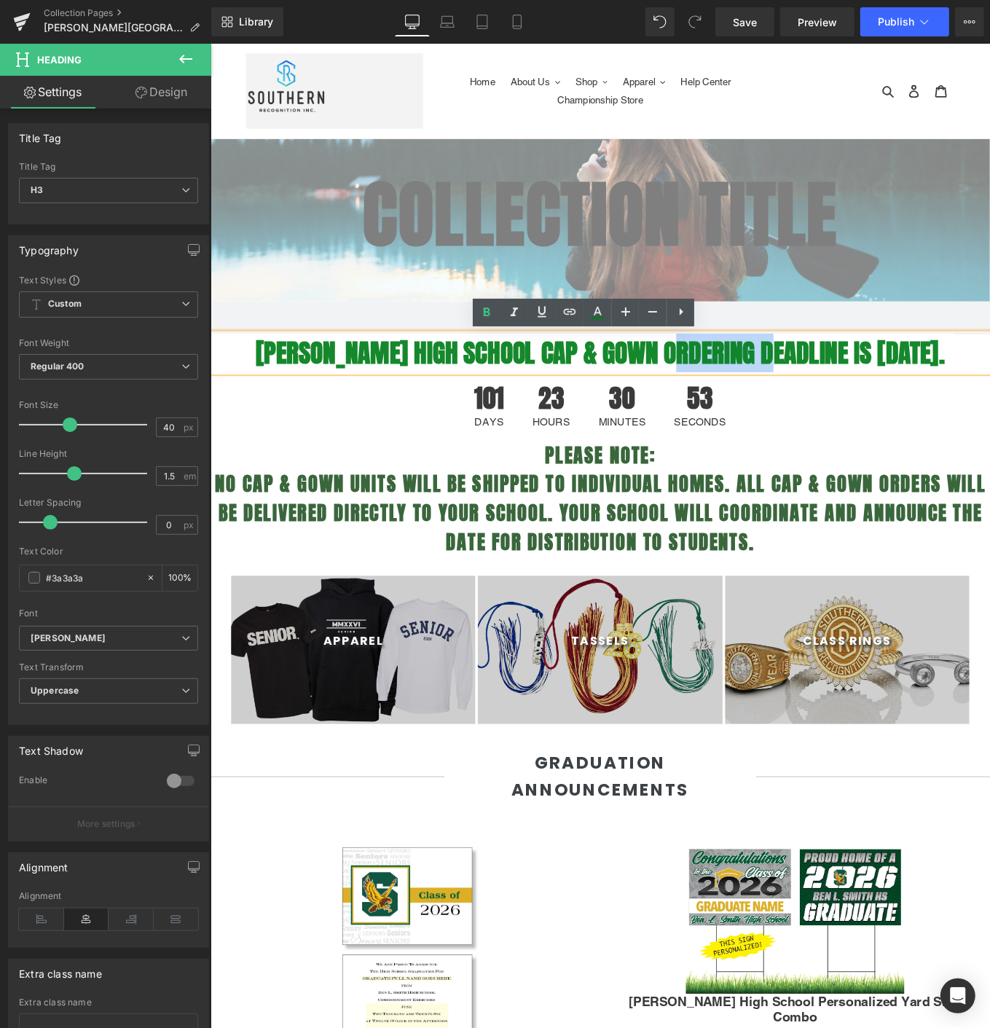
click at [769, 375] on strong "[PERSON_NAME] High School CAP & GOWN ORDERING DEADLINE IS [DATE]." at bounding box center [651, 393] width 780 height 44
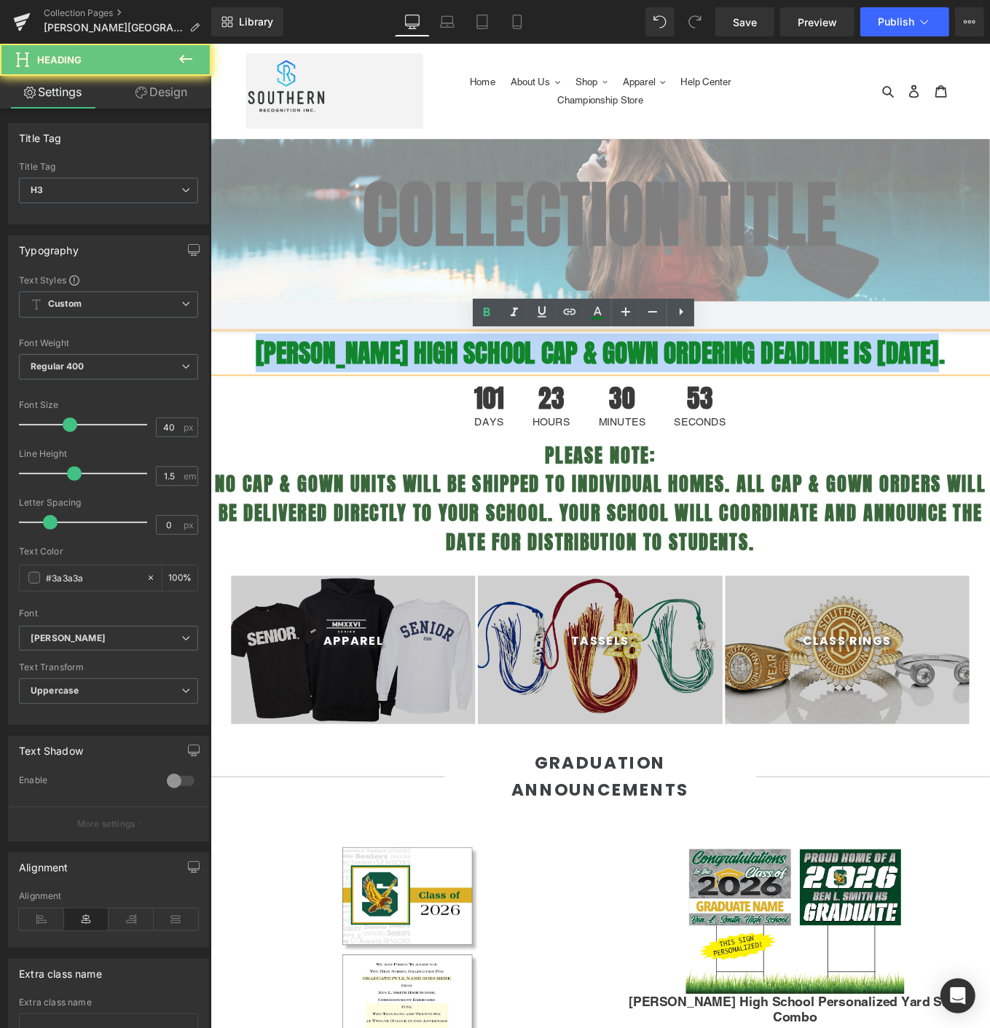
click at [769, 375] on strong "[PERSON_NAME] High School CAP & GOWN ORDERING DEADLINE IS [DATE]." at bounding box center [651, 393] width 780 height 44
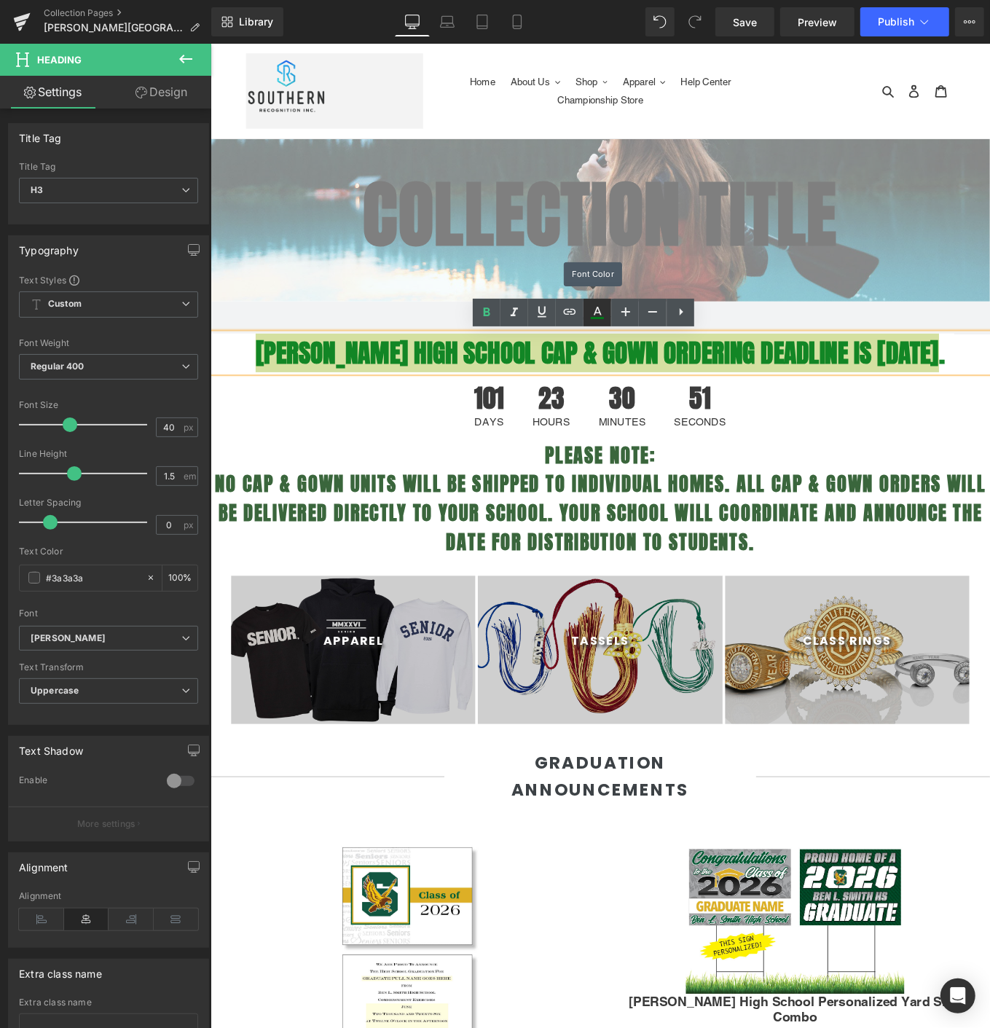
click at [589, 317] on icon at bounding box center [597, 312] width 17 height 17
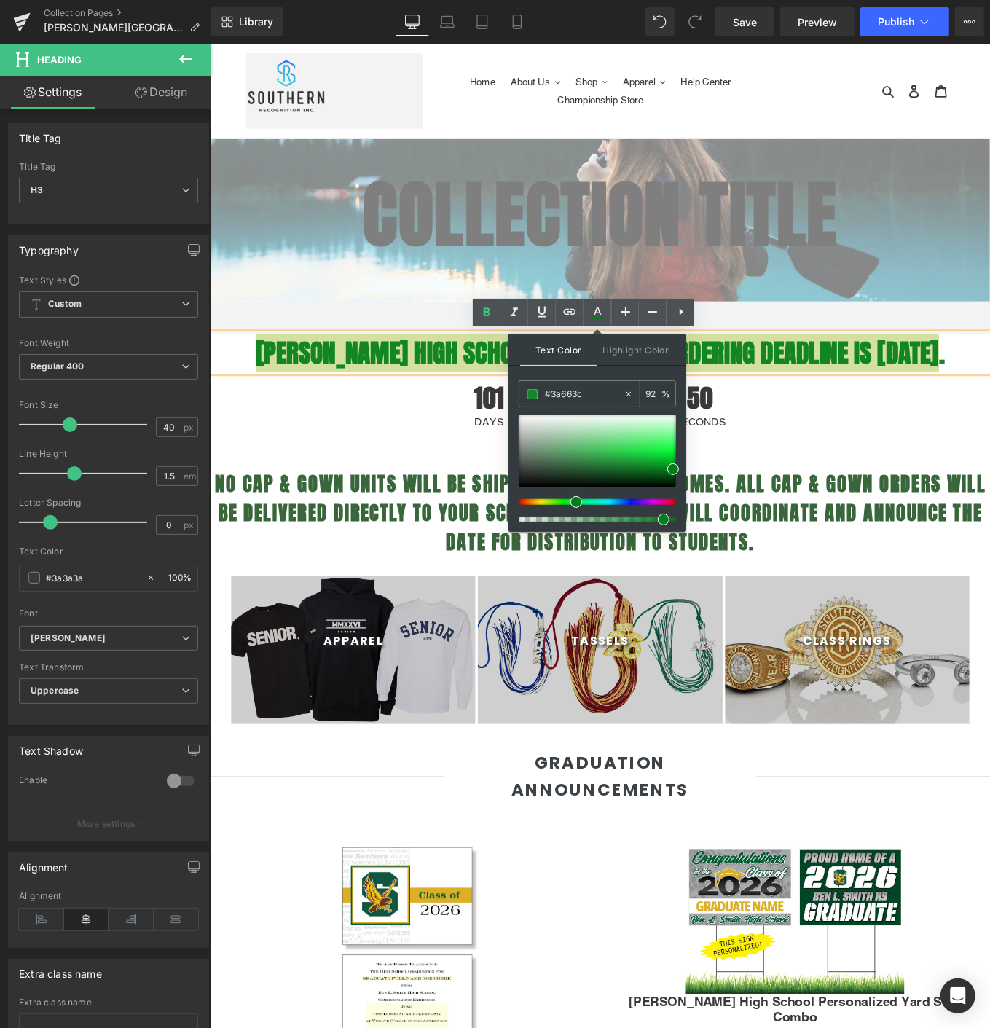
click at [561, 396] on input "#3a663c" at bounding box center [584, 394] width 79 height 16
click at [626, 385] on div at bounding box center [632, 394] width 17 height 26
click at [587, 388] on input "#3a663c" at bounding box center [584, 394] width 79 height 16
click at [587, 389] on input "none" at bounding box center [584, 394] width 79 height 16
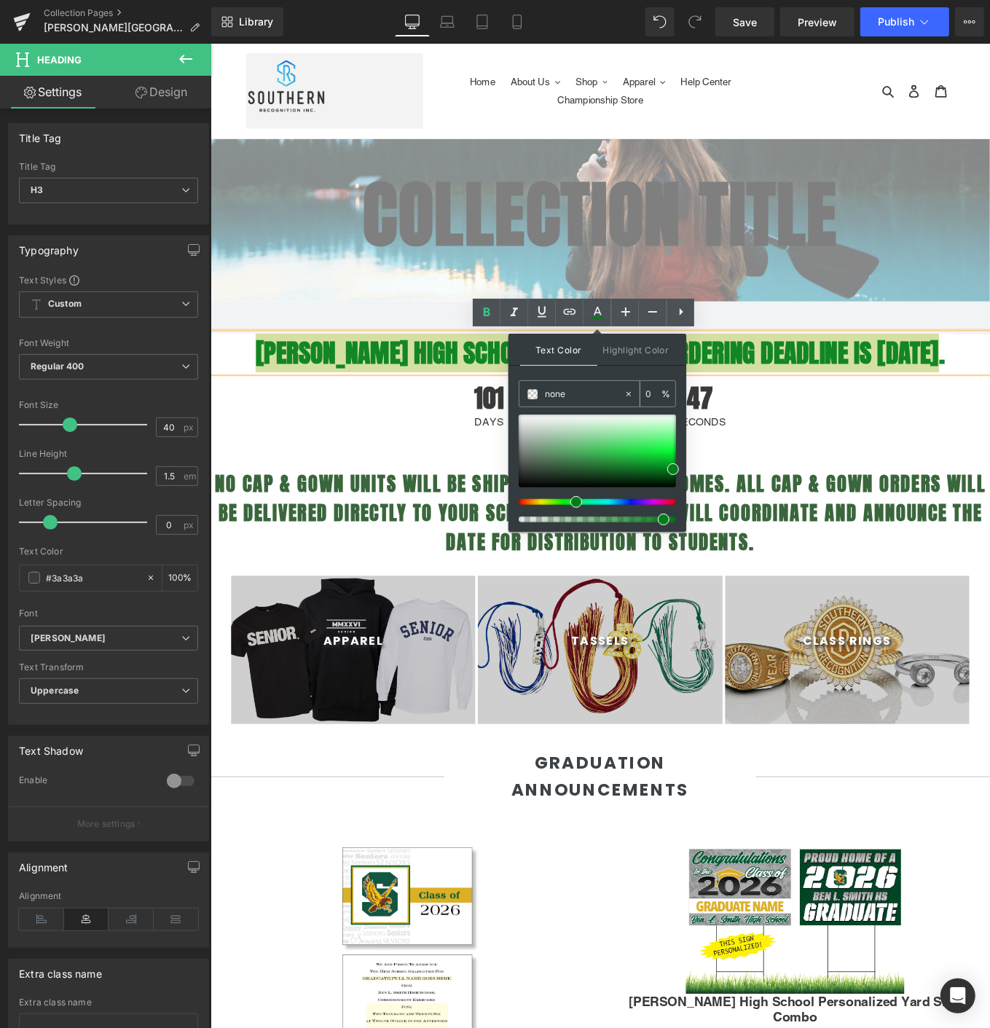
click at [587, 389] on input "none" at bounding box center [584, 394] width 79 height 16
paste input "#3a663c"
type input "#3a663c"
click at [646, 373] on div "Text Color Highlight Color #333333 #3a663c 100 % none 0 %" at bounding box center [598, 433] width 178 height 198
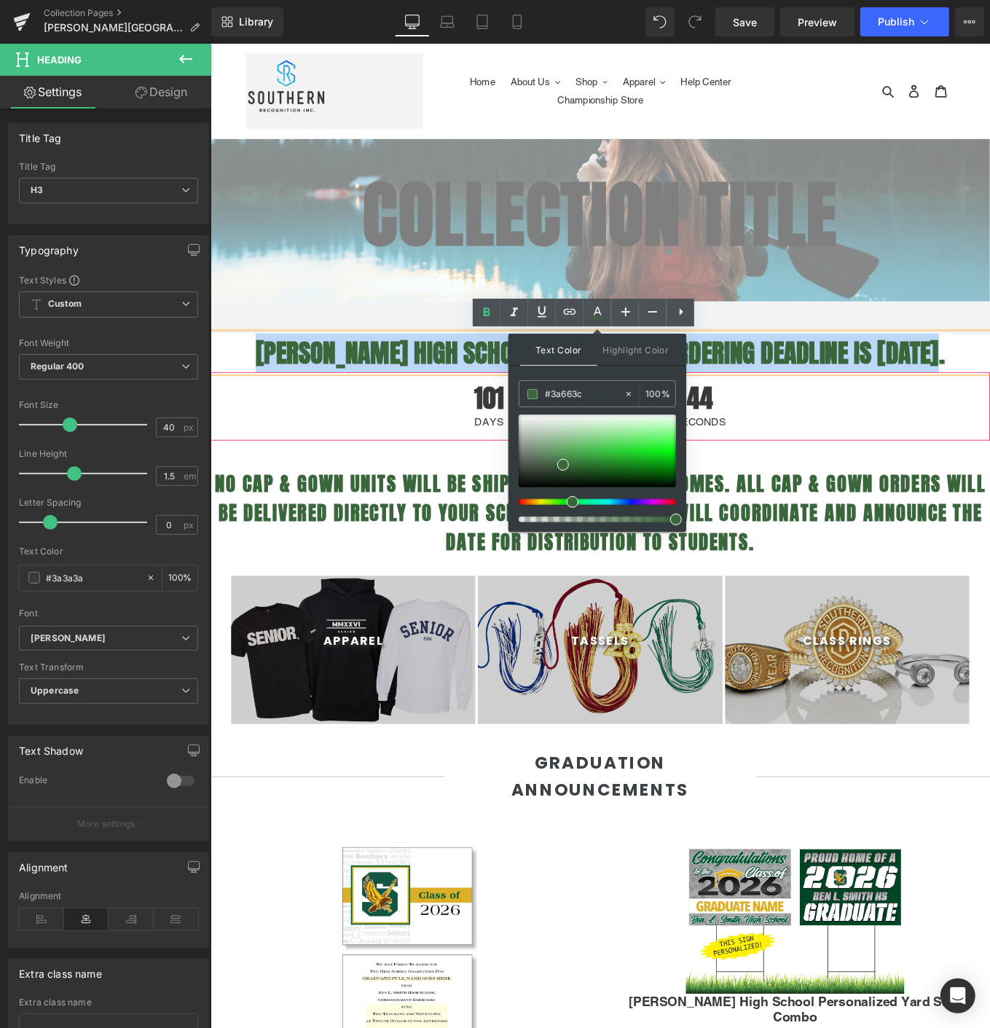
click at [384, 440] on div "101 Days 23 Hours 30 Minutes 44 Seconds" at bounding box center [651, 453] width 882 height 77
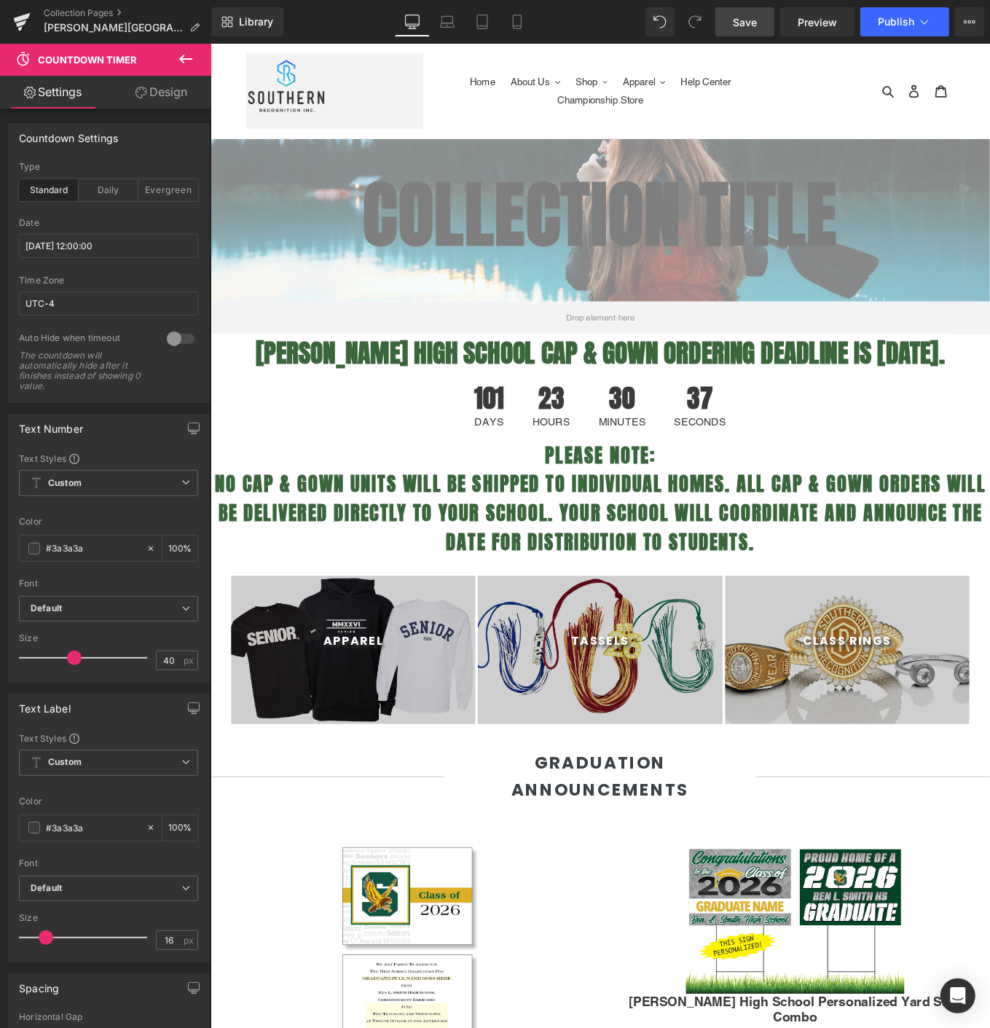
click at [737, 20] on span "Save" at bounding box center [745, 22] width 24 height 15
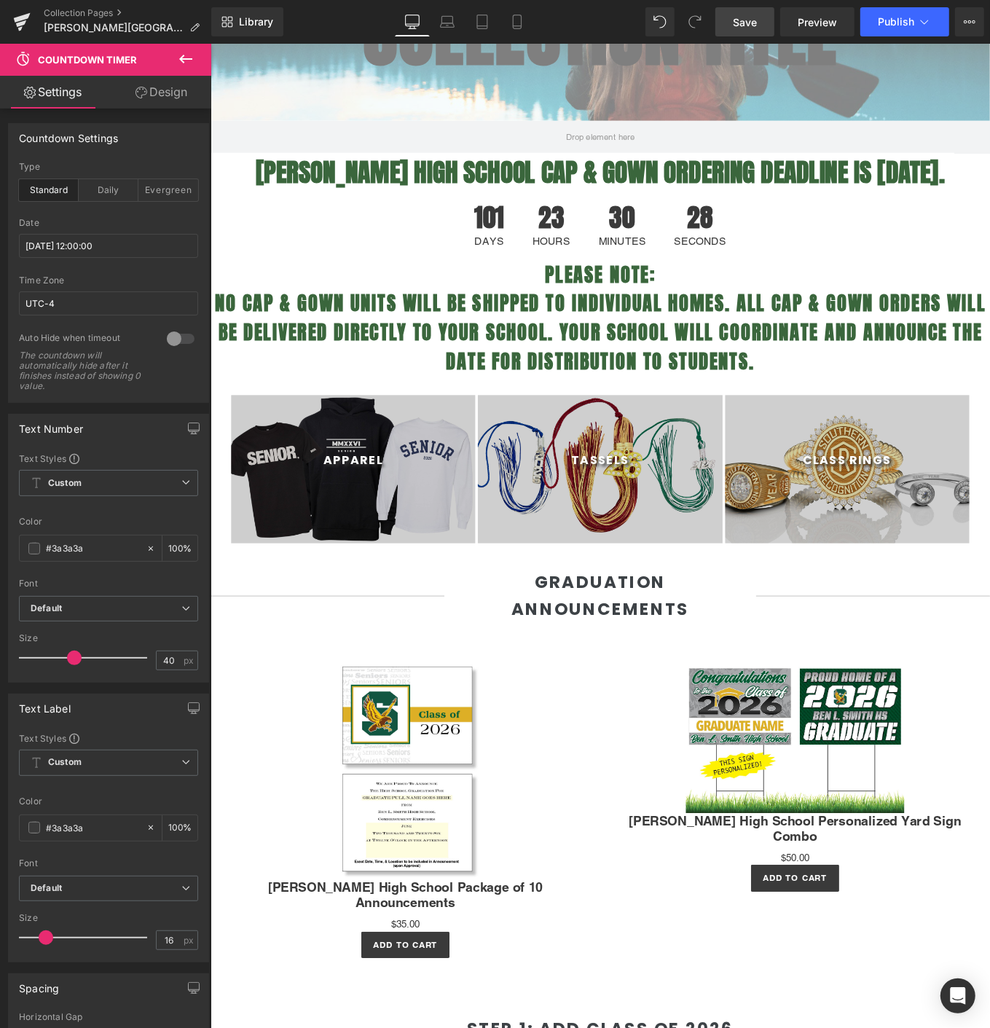
scroll to position [324, 0]
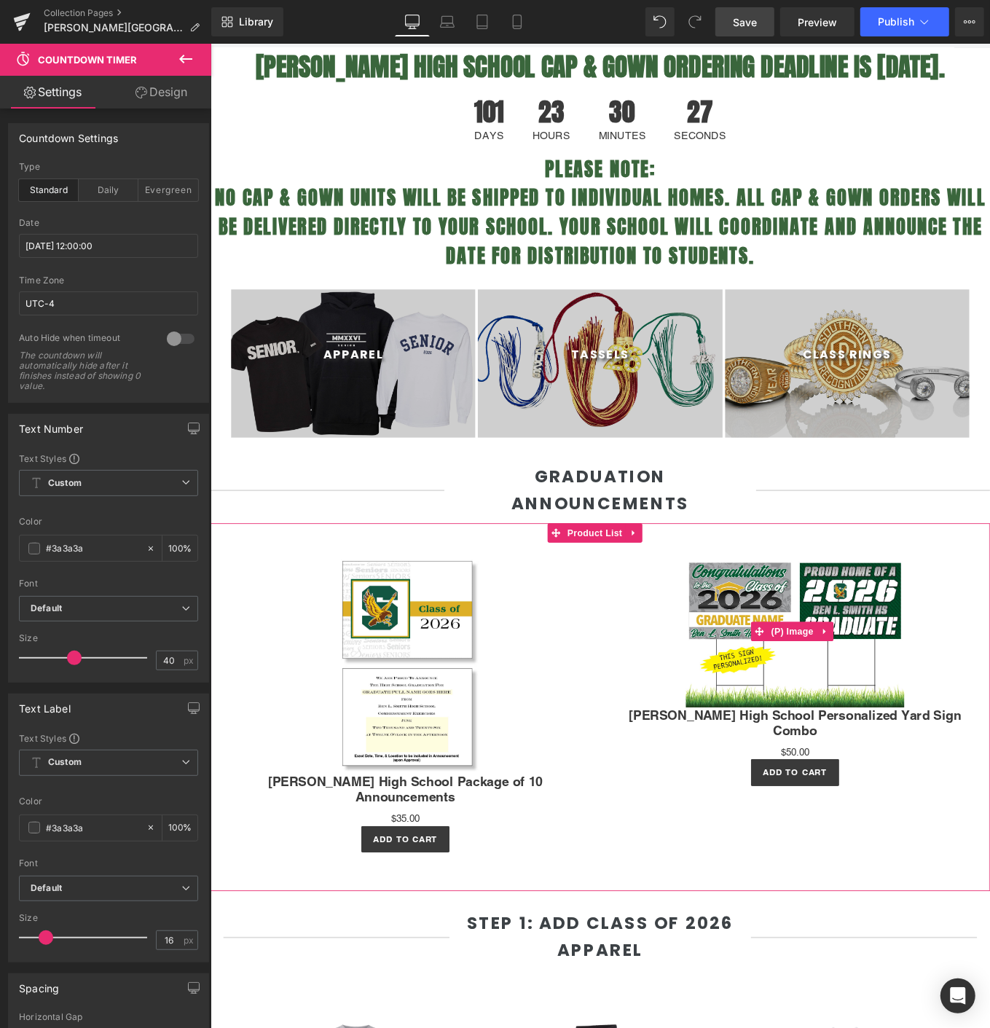
click at [837, 724] on img at bounding box center [871, 708] width 247 height 172
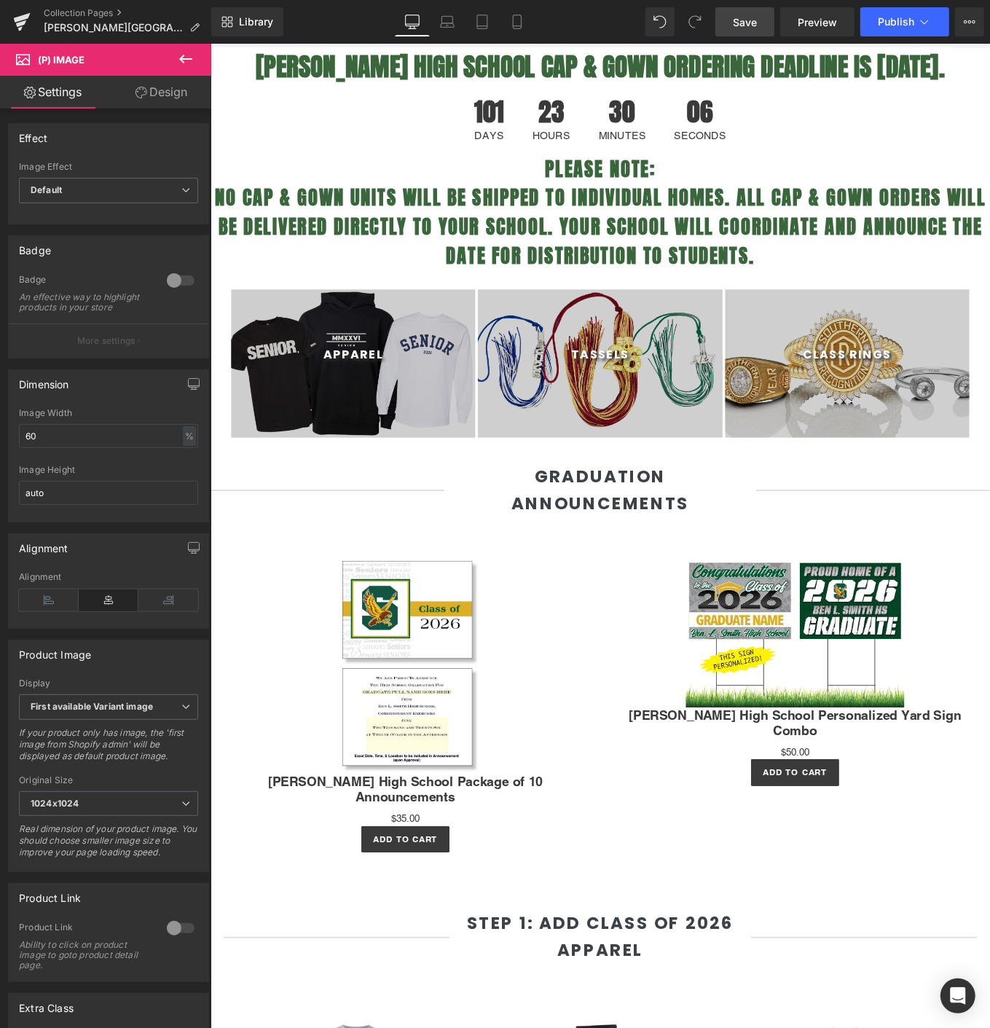
click at [743, 15] on span "Save" at bounding box center [745, 22] width 24 height 15
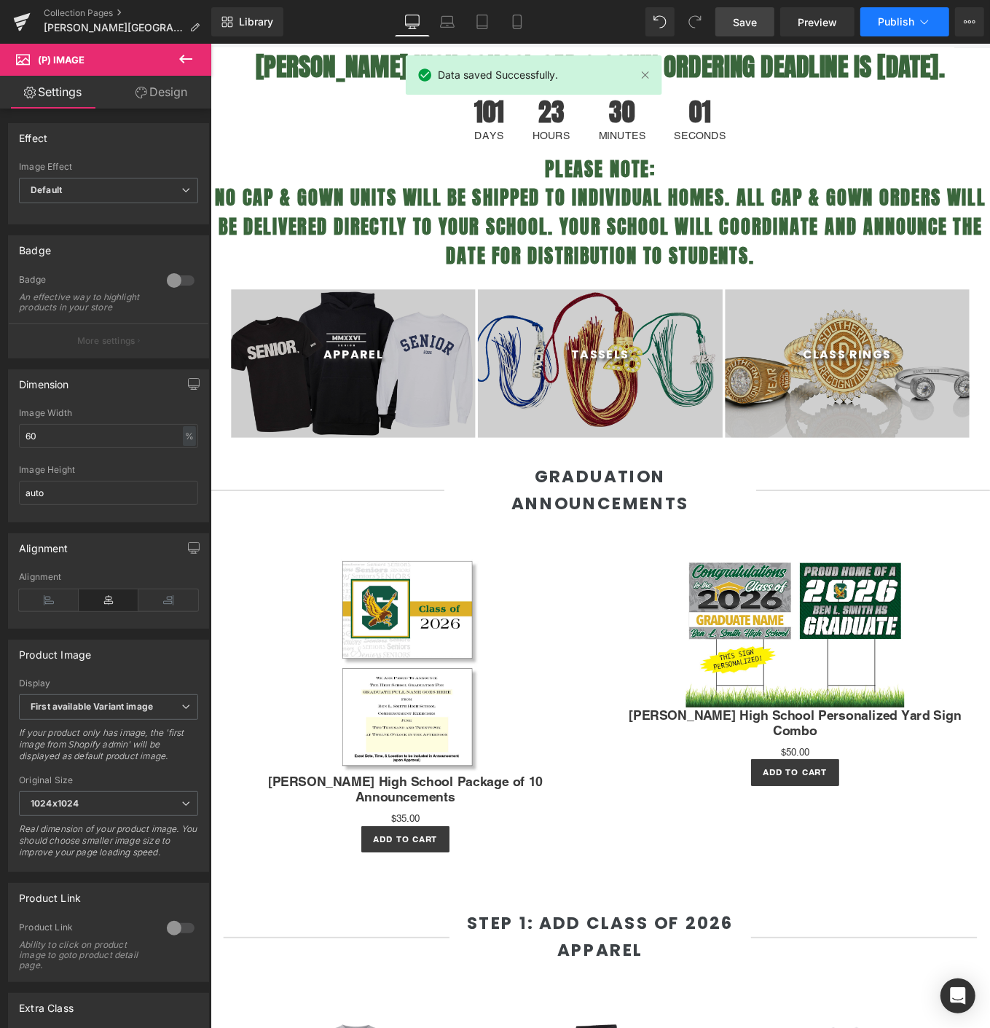
click at [901, 21] on span "Publish" at bounding box center [896, 22] width 36 height 12
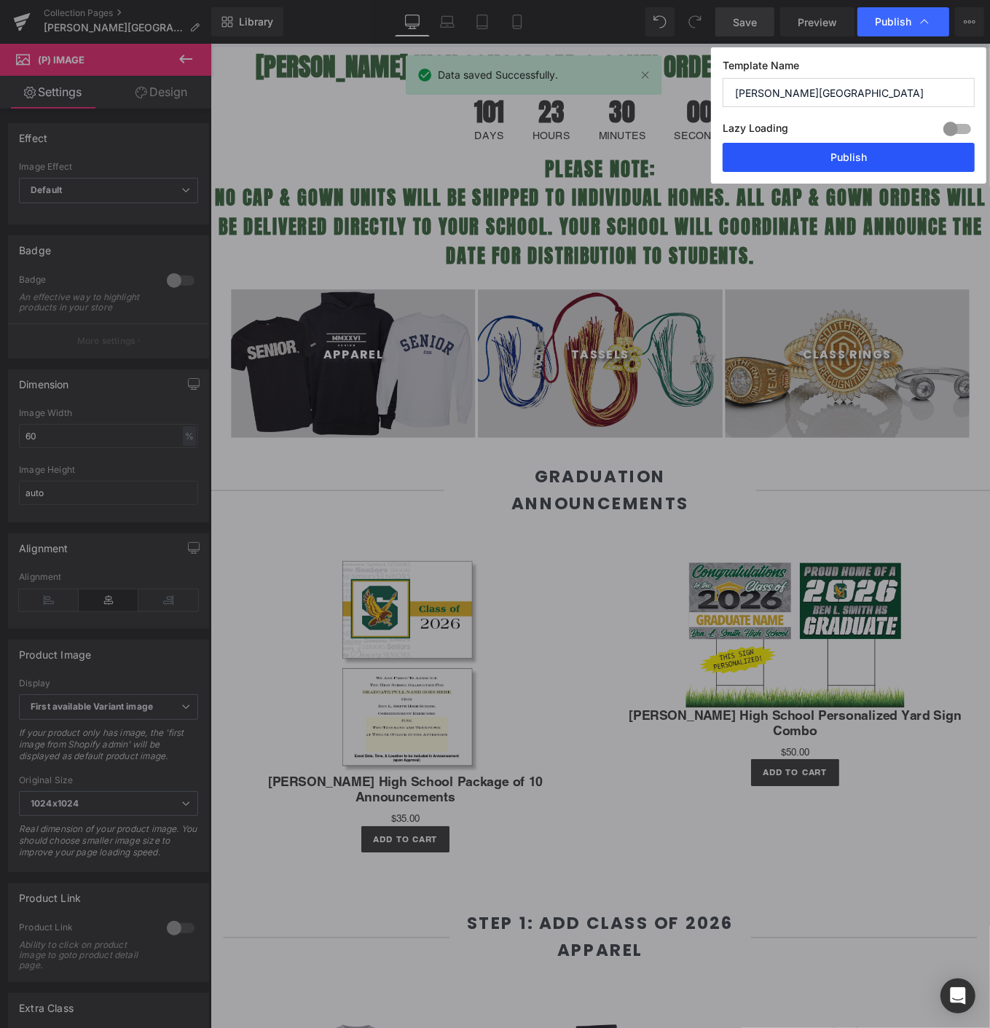
click at [841, 160] on button "Publish" at bounding box center [849, 157] width 252 height 29
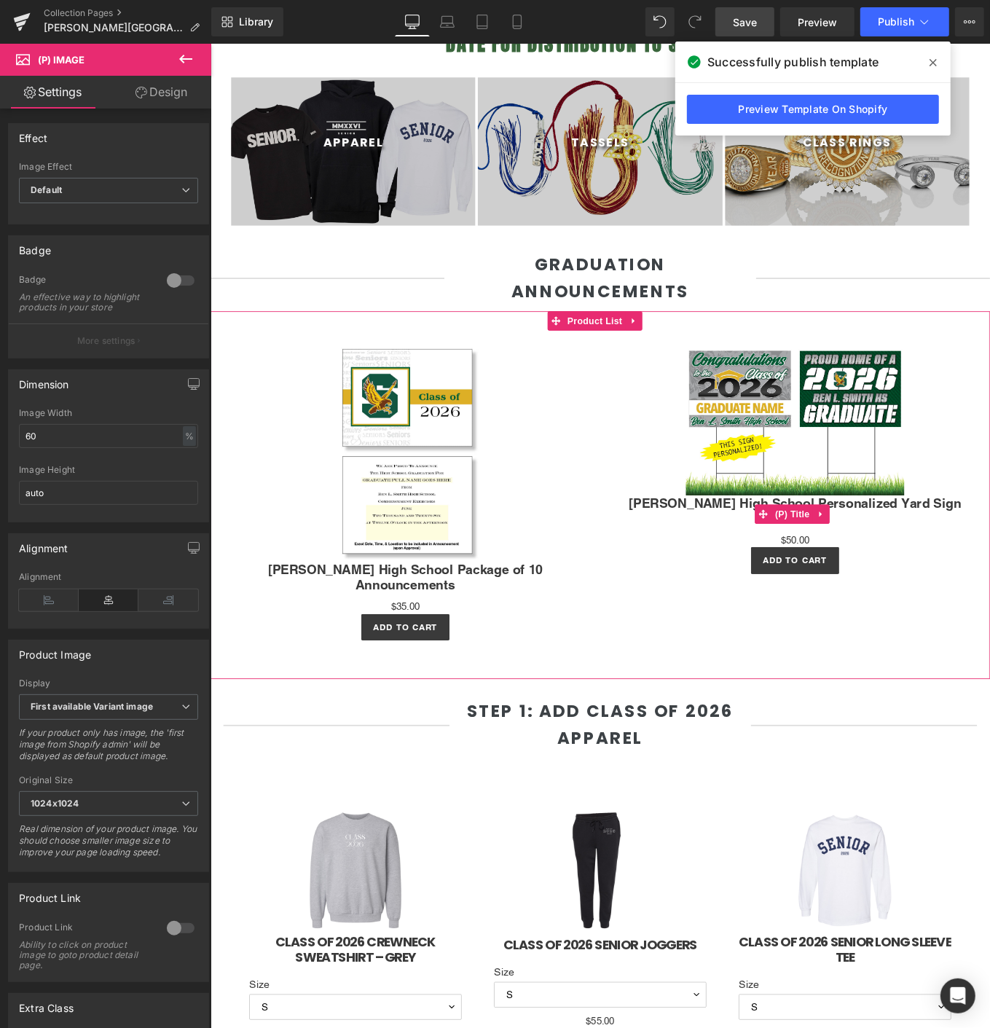
scroll to position [566, 0]
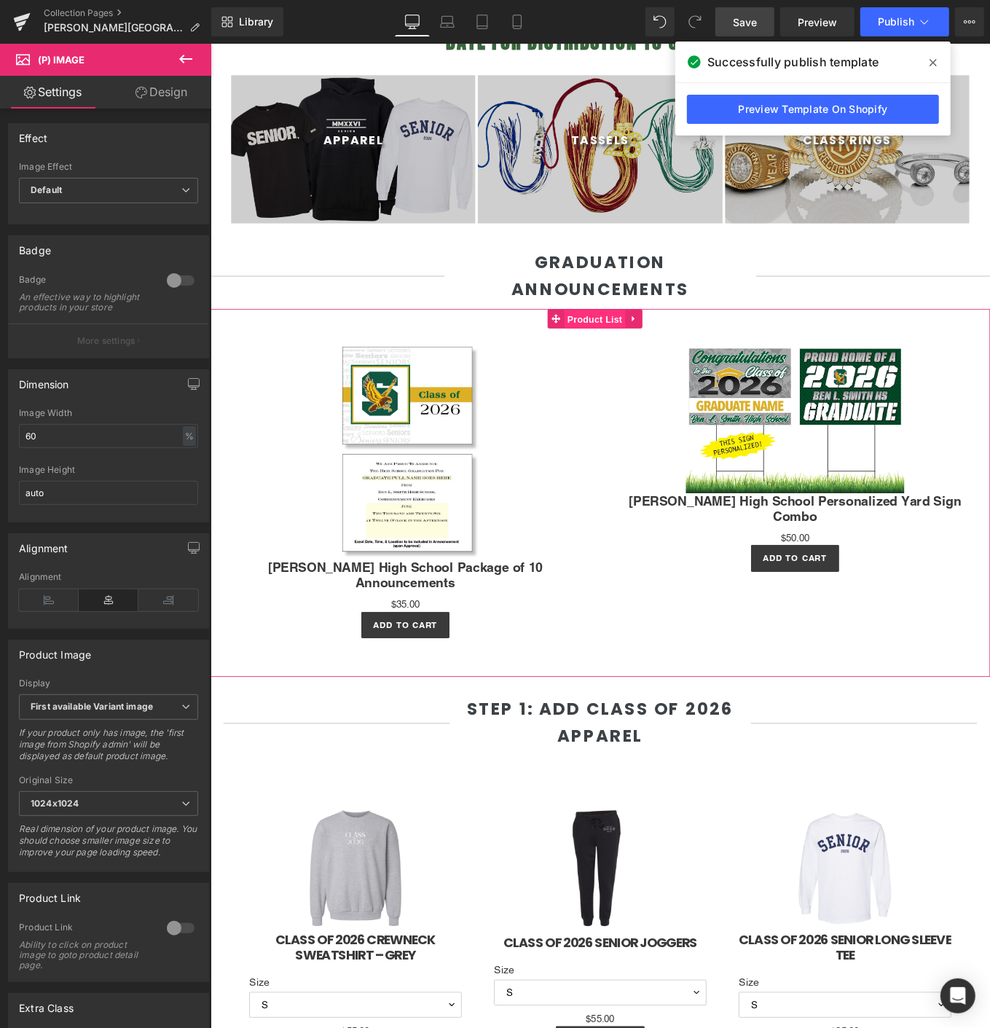
click at [616, 350] on span "Product List" at bounding box center [644, 355] width 69 height 22
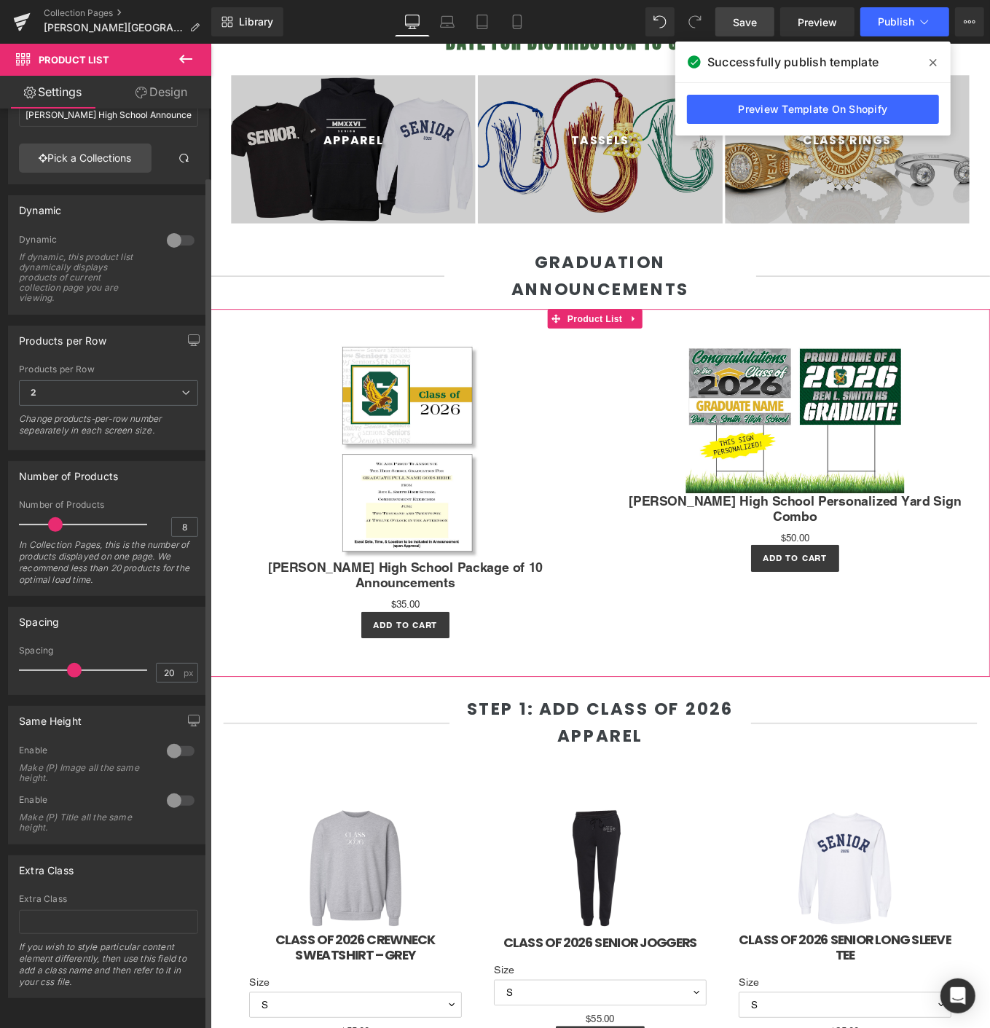
scroll to position [0, 0]
